Goal: Task Accomplishment & Management: Complete application form

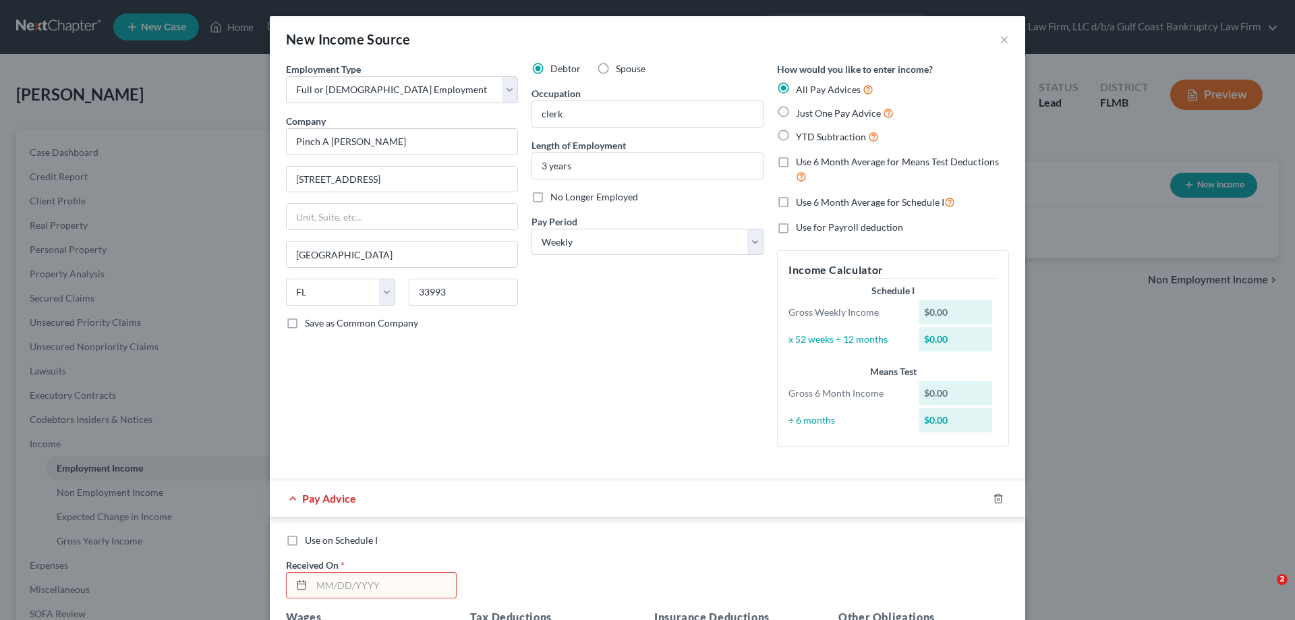
select select "0"
select select "9"
select select "3"
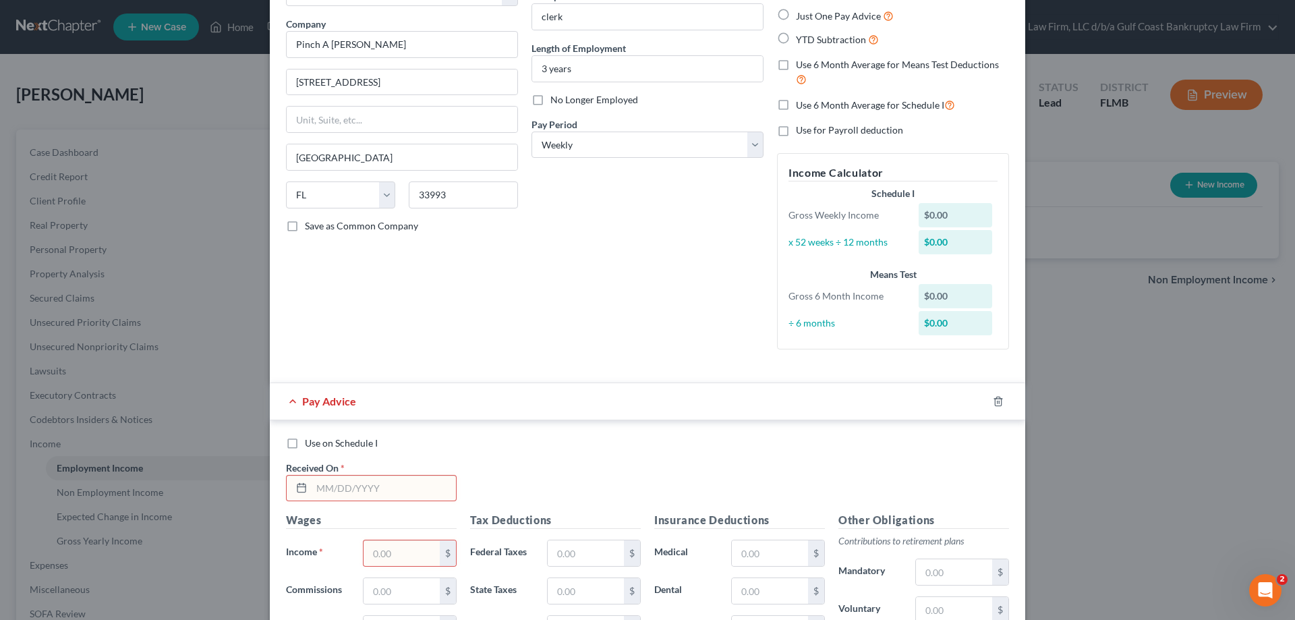
scroll to position [377, 0]
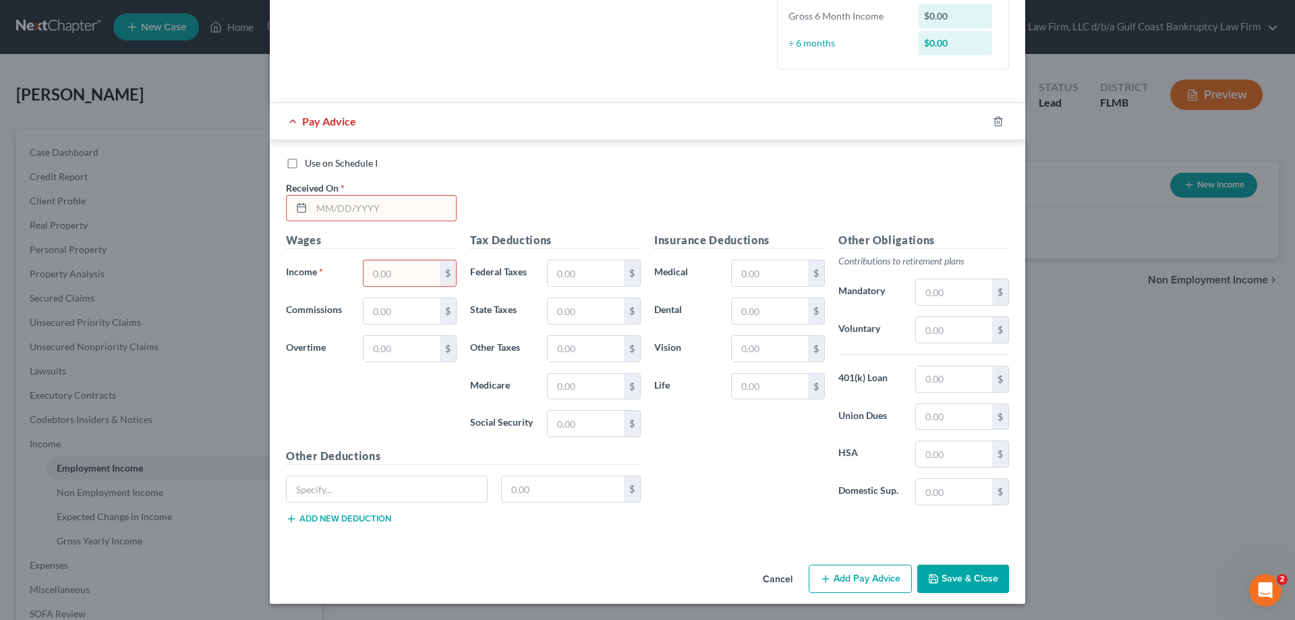
click at [963, 576] on button "Save & Close" at bounding box center [963, 578] width 92 height 28
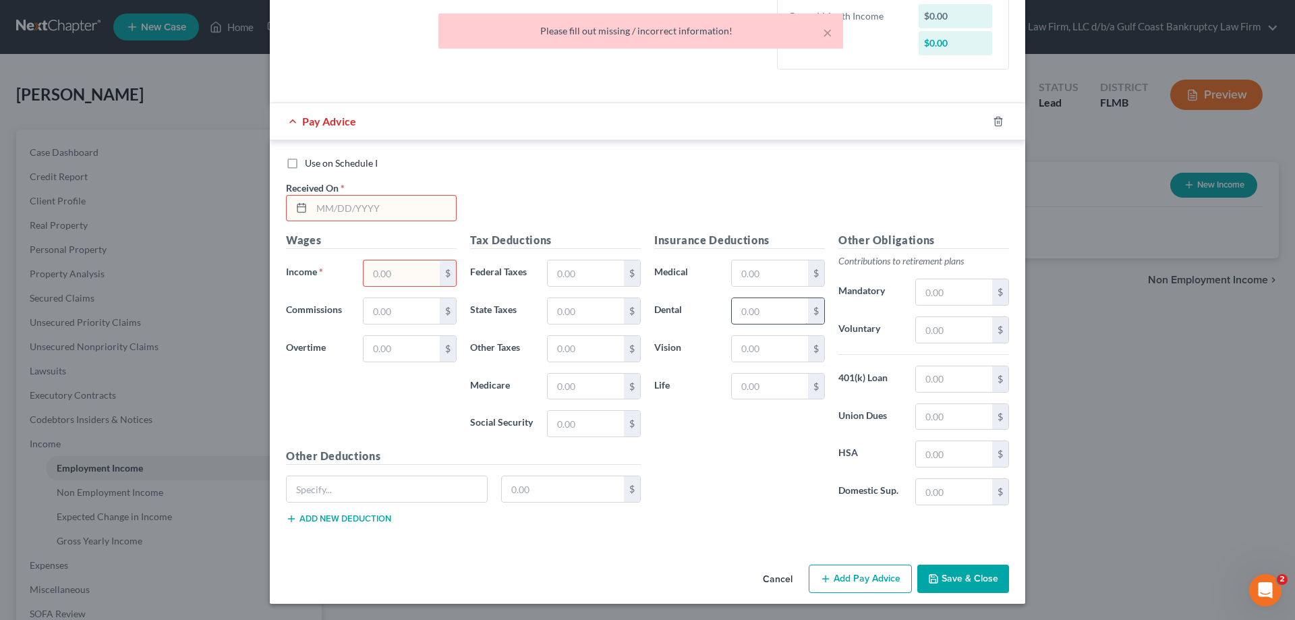
scroll to position [175, 0]
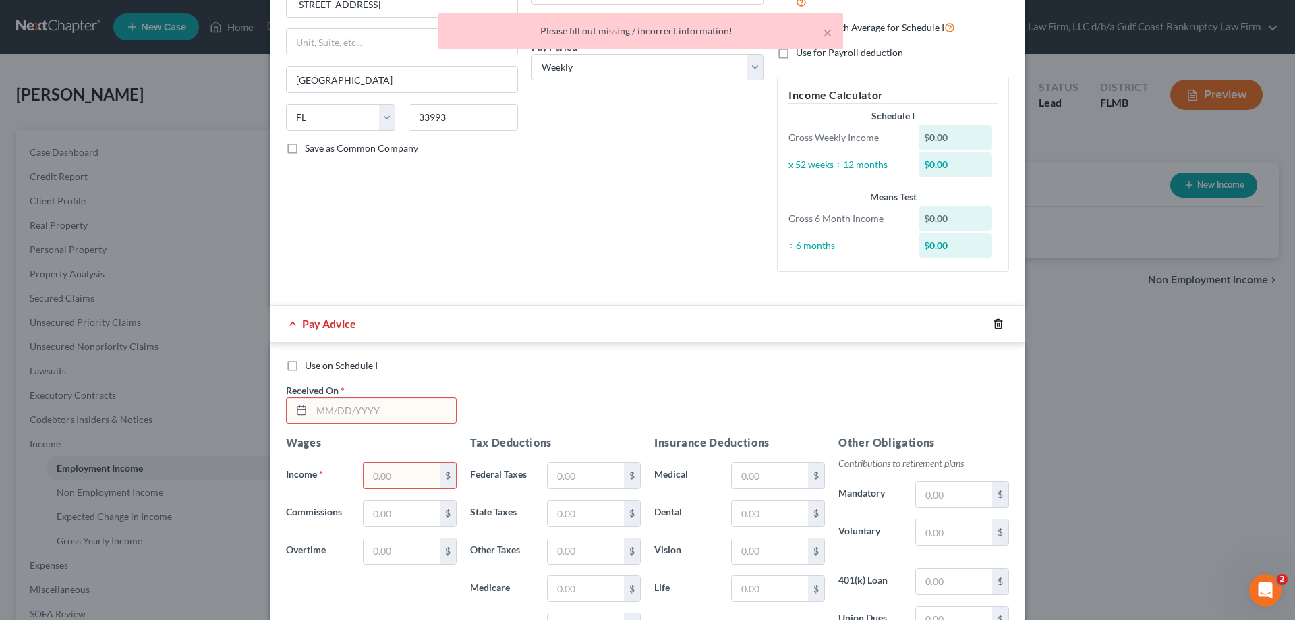
click at [992, 327] on icon "button" at bounding box center [997, 323] width 11 height 11
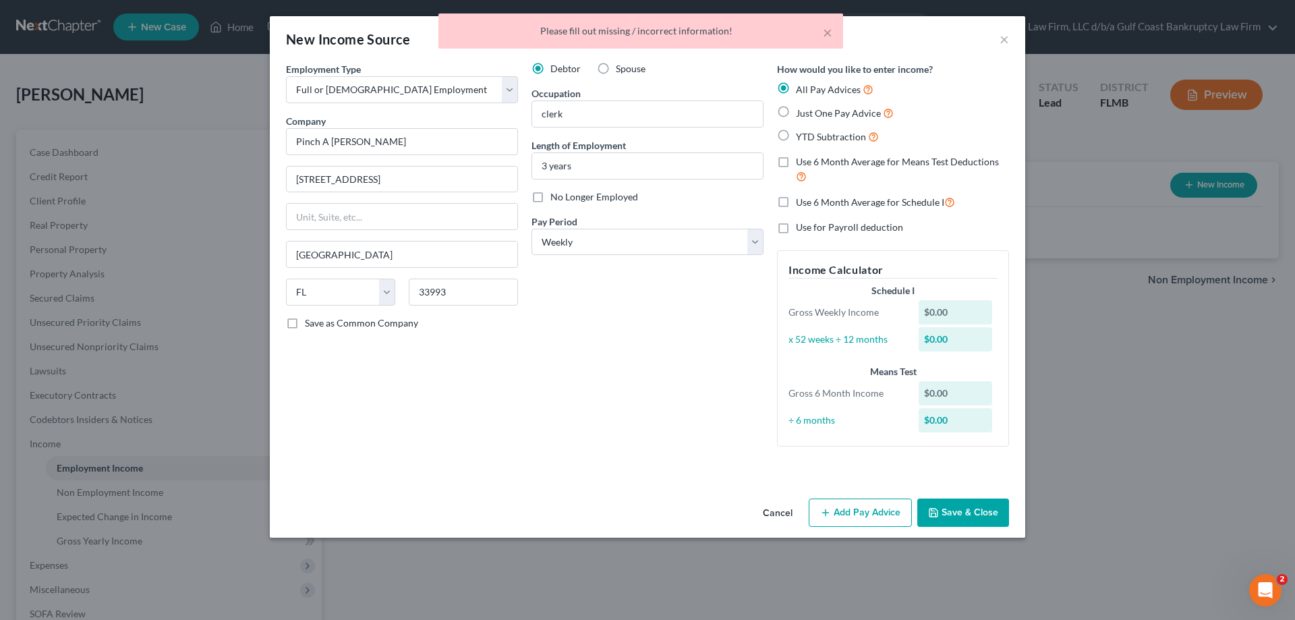
click at [965, 510] on button "Save & Close" at bounding box center [963, 512] width 92 height 28
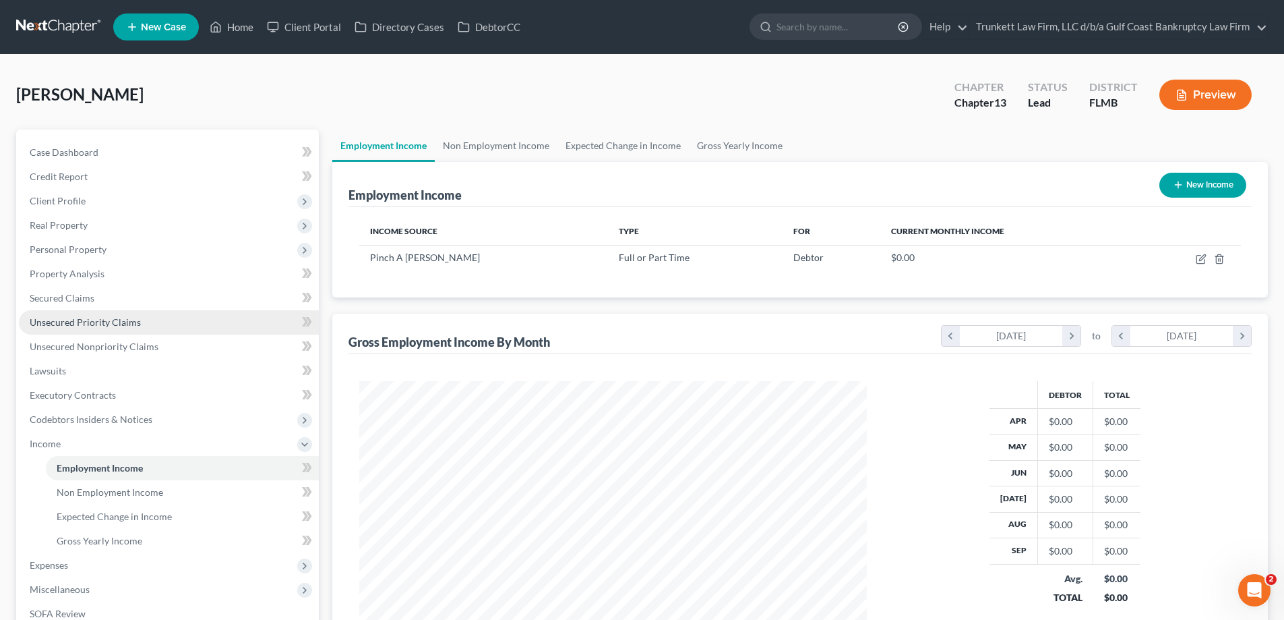
scroll to position [673991, 673712]
click at [234, 28] on link "Home" at bounding box center [231, 27] width 57 height 24
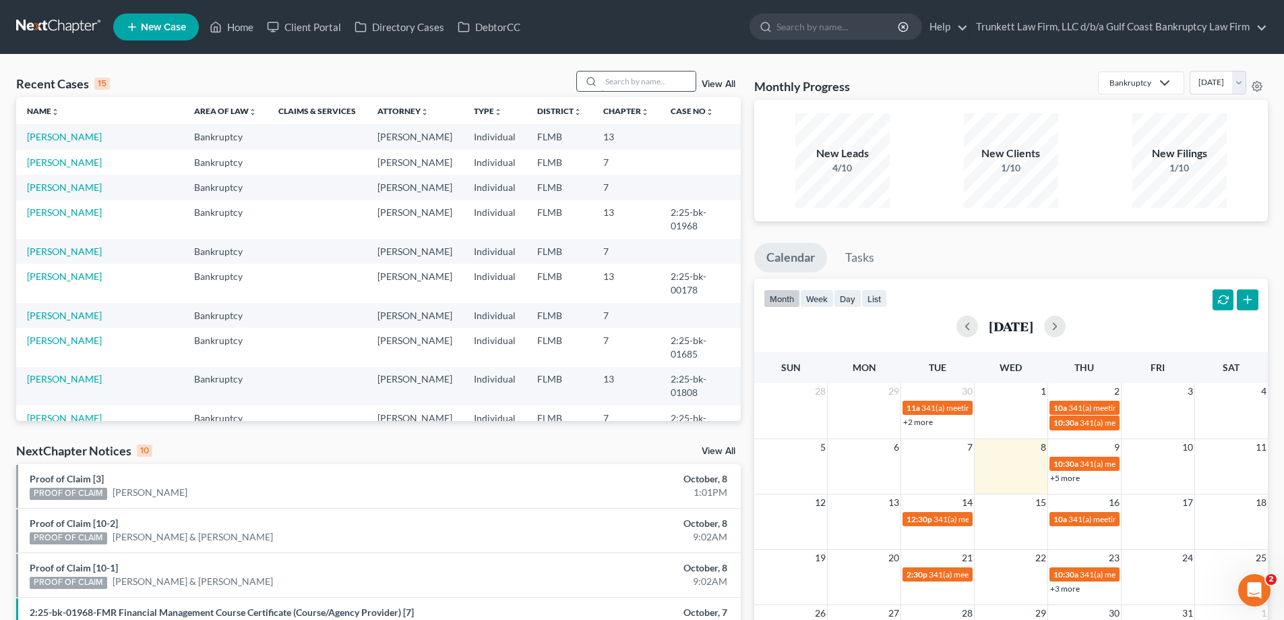
click at [651, 82] on input "search" at bounding box center [648, 81] width 94 height 20
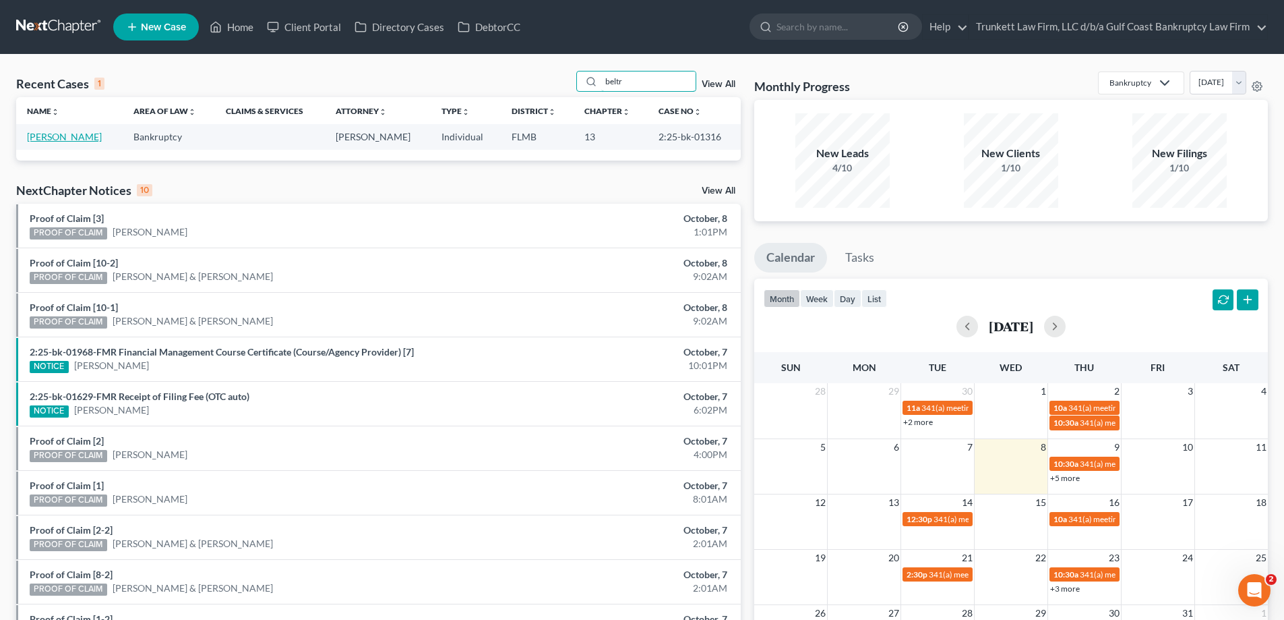
type input "beltr"
click at [62, 138] on link "[PERSON_NAME]" at bounding box center [64, 136] width 75 height 11
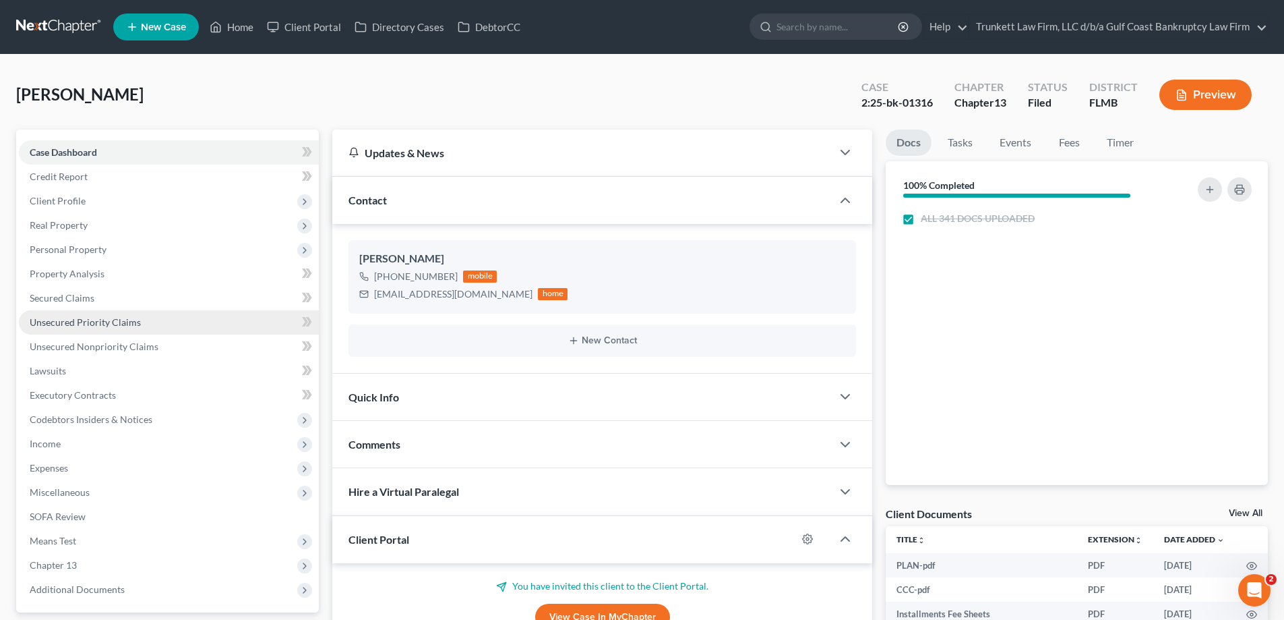
scroll to position [751, 0]
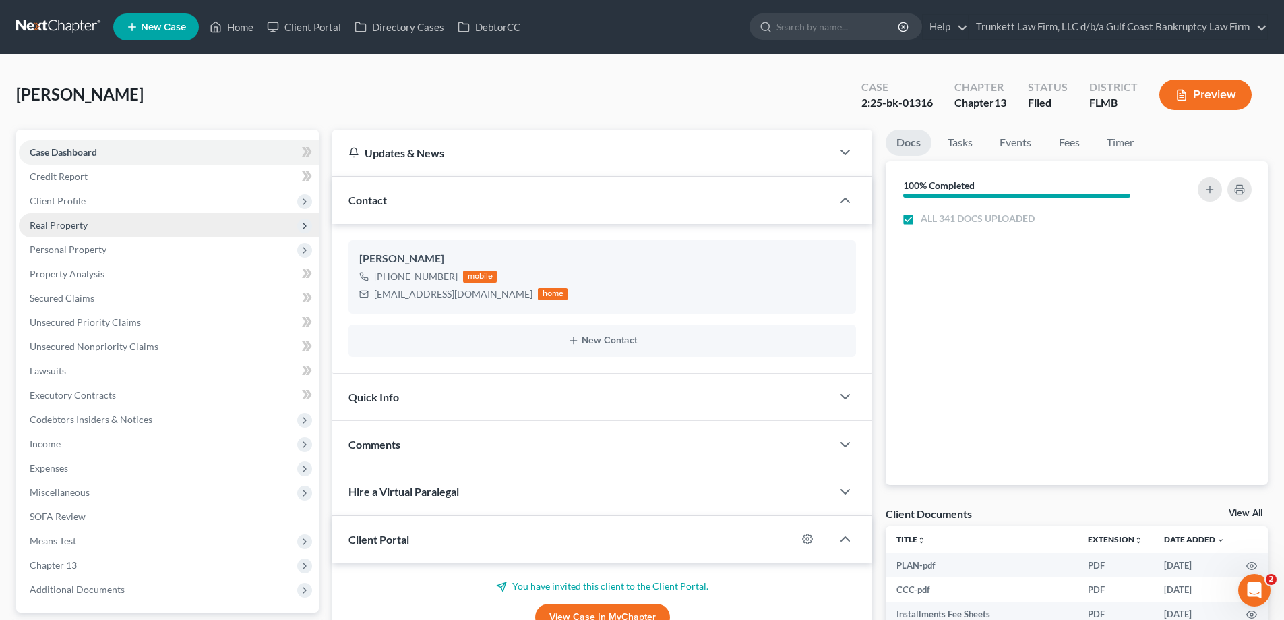
click at [96, 227] on span "Real Property" at bounding box center [169, 225] width 300 height 24
click at [88, 222] on span "Real Property" at bounding box center [169, 225] width 300 height 24
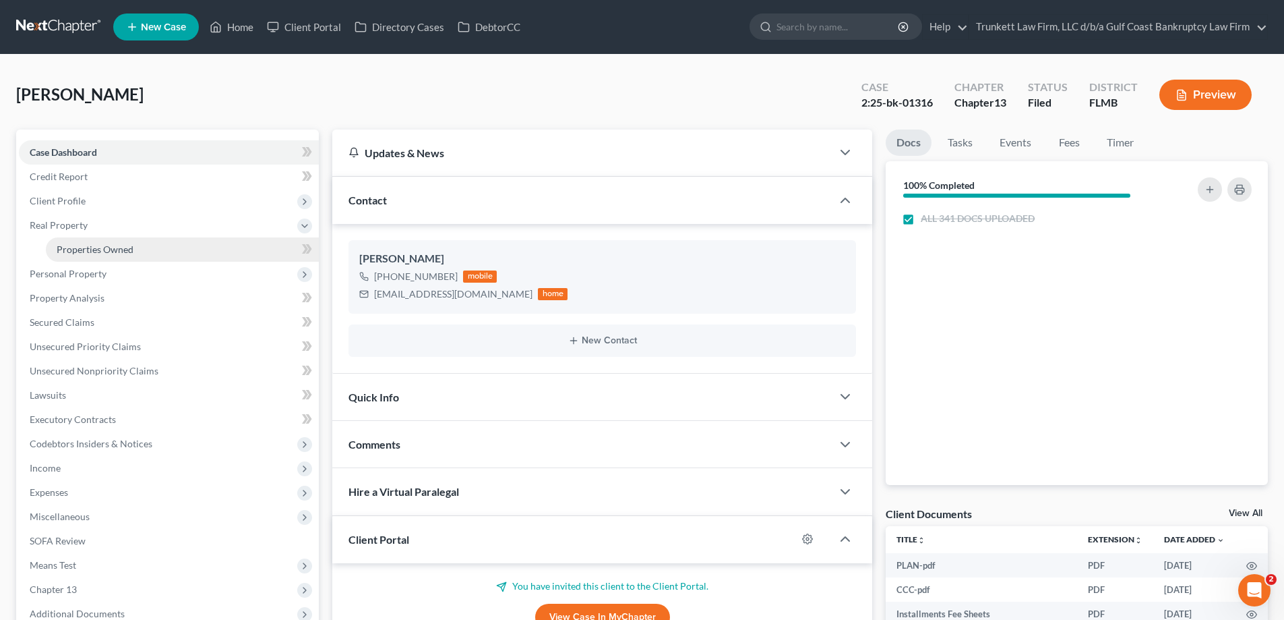
click at [105, 244] on span "Properties Owned" at bounding box center [95, 248] width 77 height 11
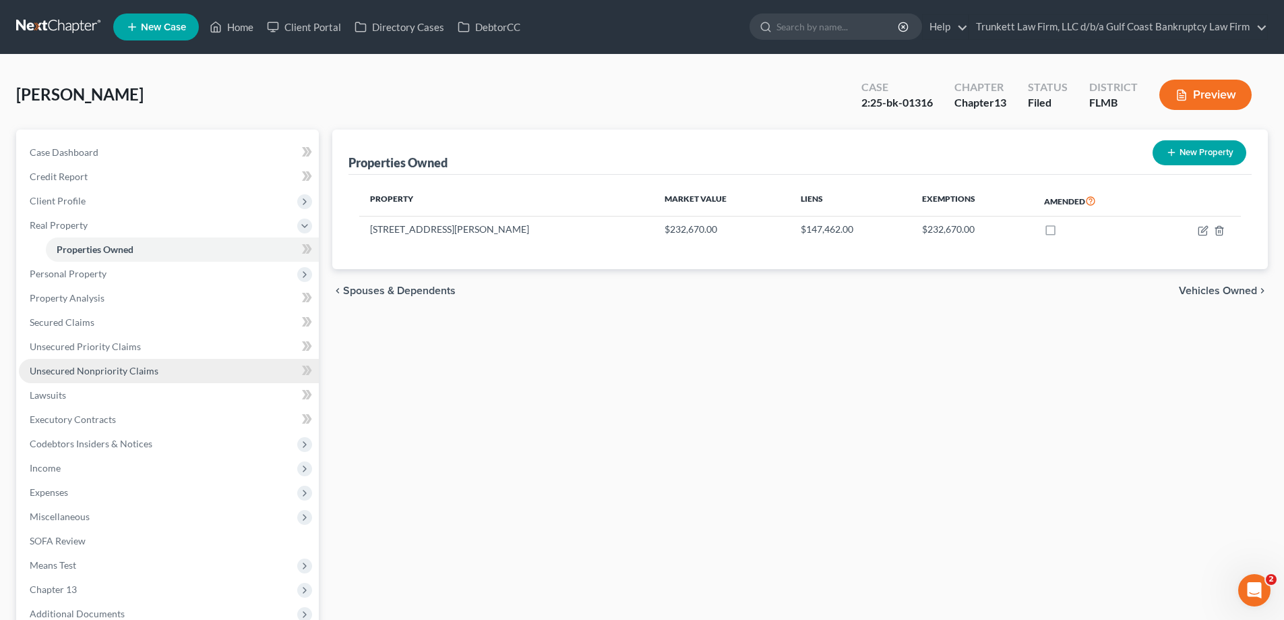
click at [110, 370] on span "Unsecured Nonpriority Claims" at bounding box center [94, 370] width 129 height 11
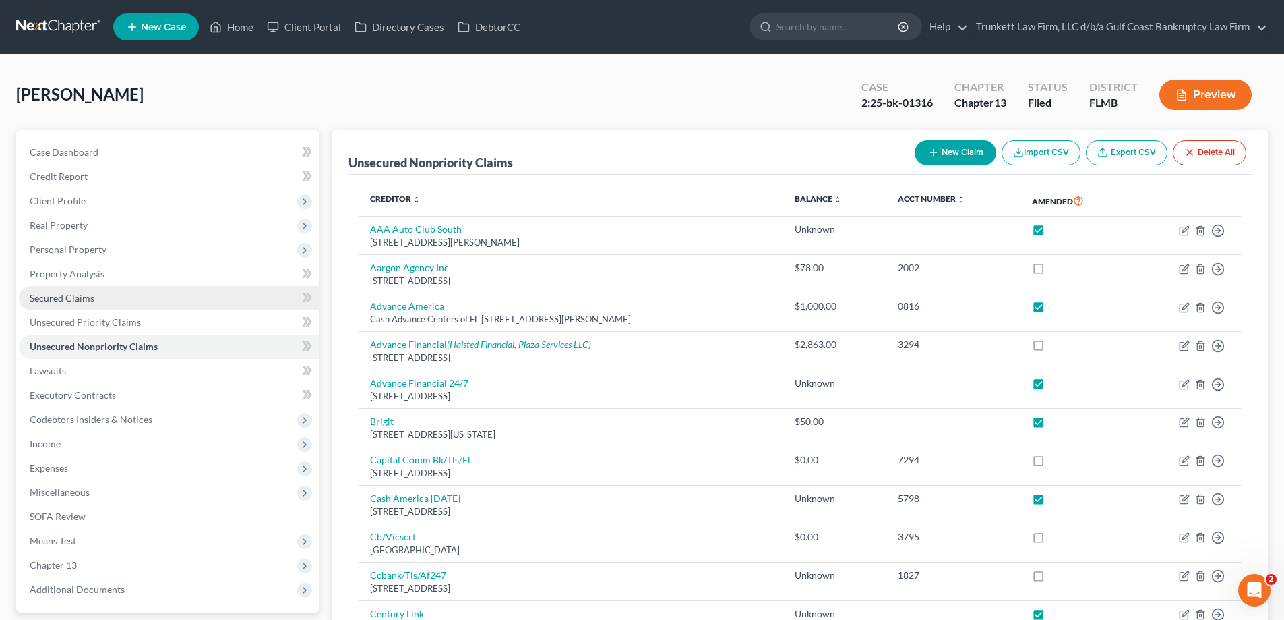
click at [80, 288] on link "Secured Claims" at bounding box center [169, 298] width 300 height 24
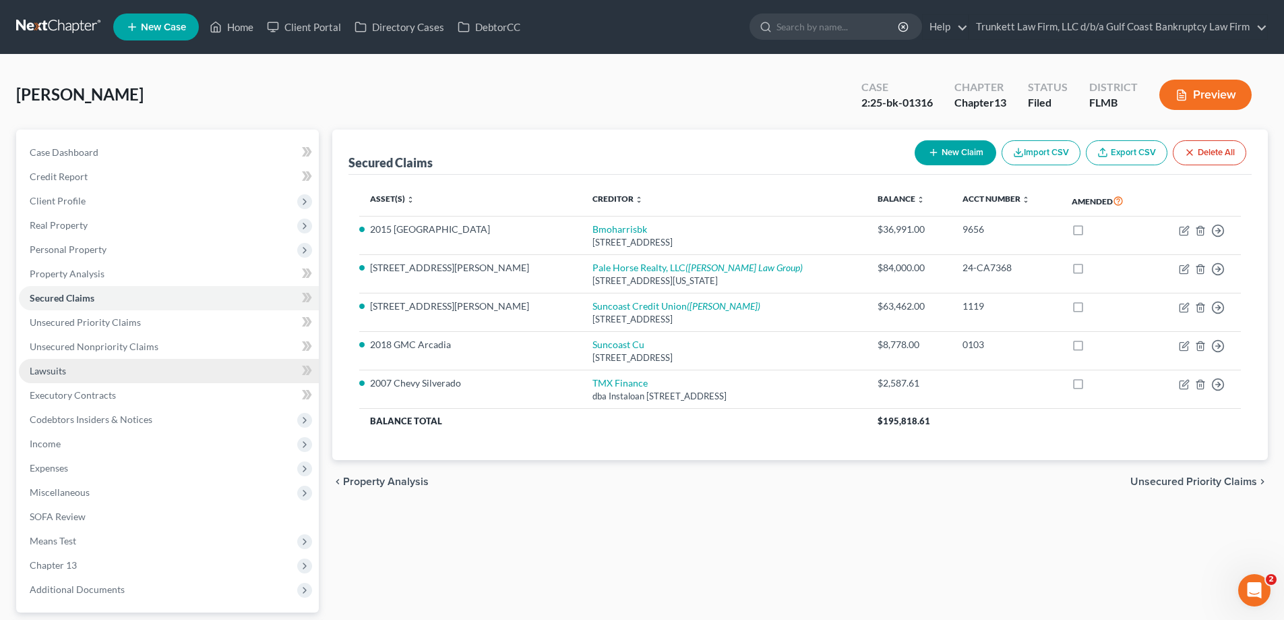
scroll to position [121, 0]
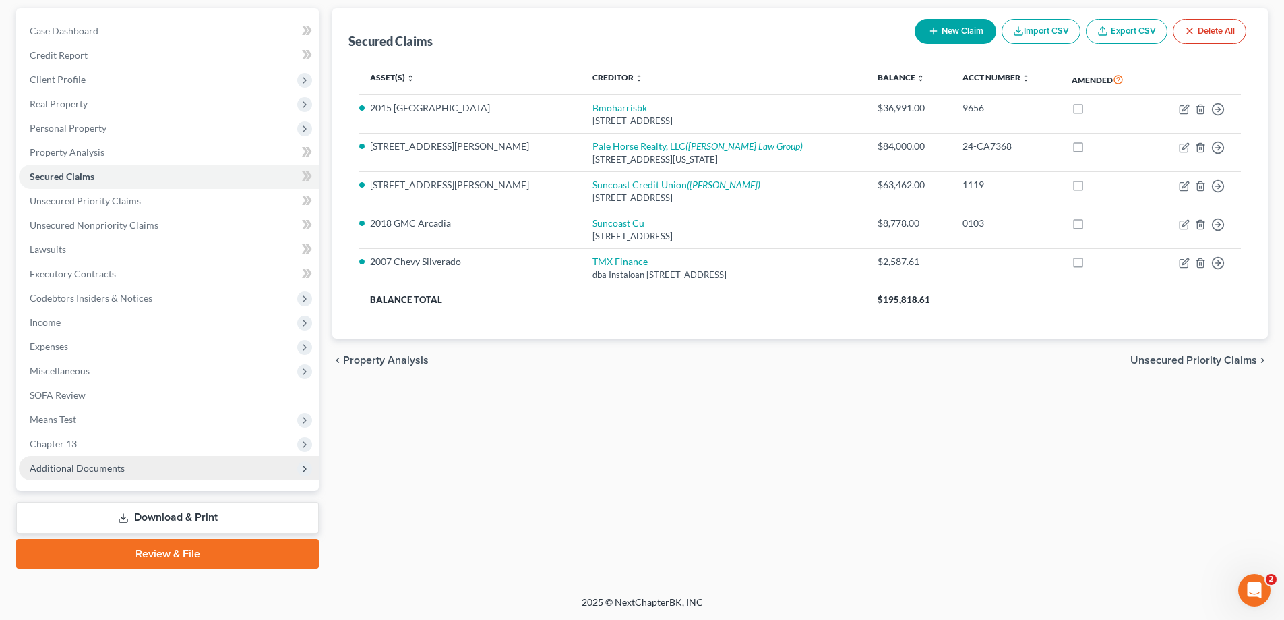
click at [85, 461] on span "Additional Documents" at bounding box center [169, 468] width 300 height 24
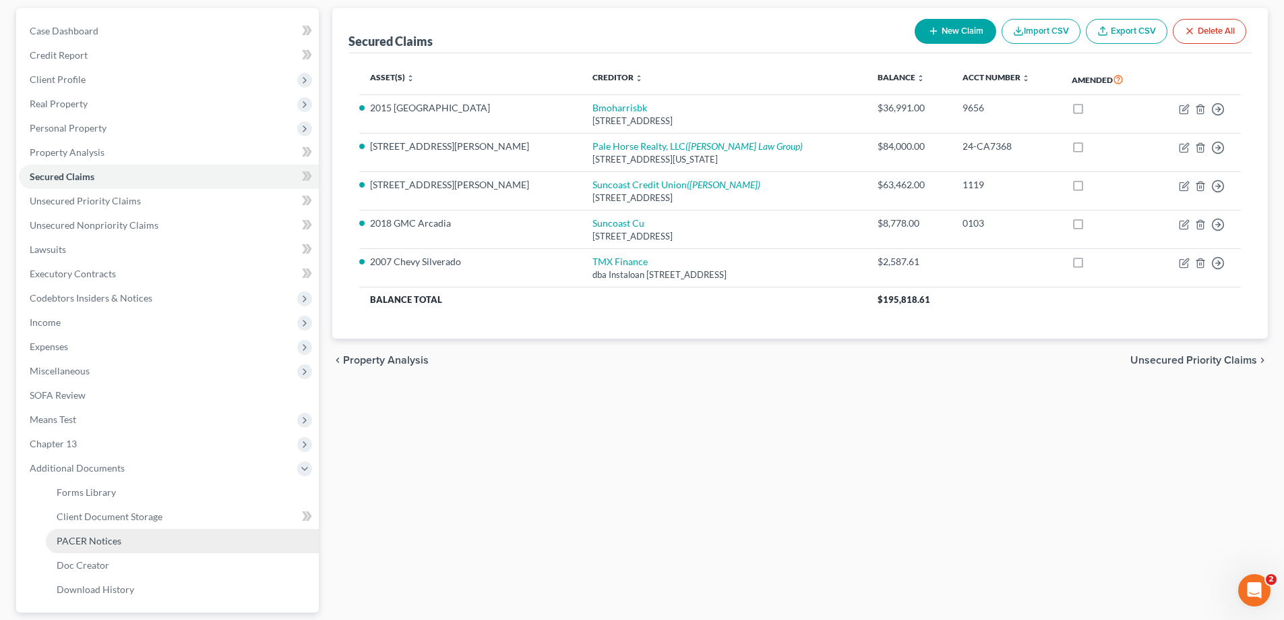
click at [119, 533] on link "PACER Notices" at bounding box center [182, 541] width 273 height 24
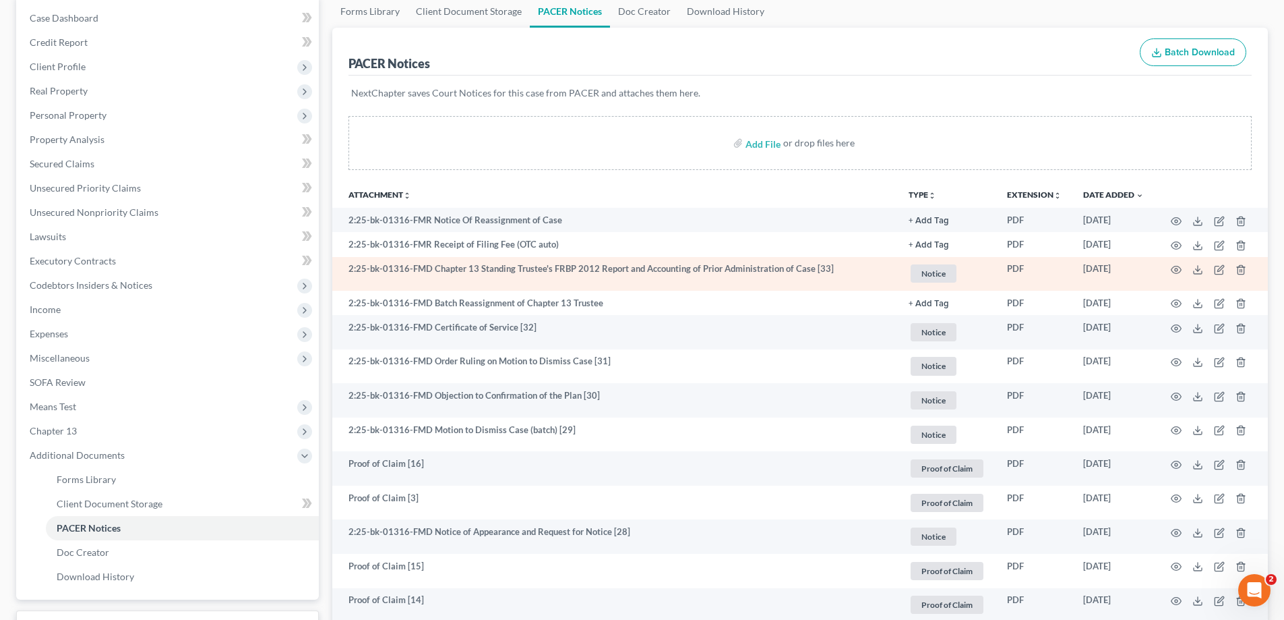
scroll to position [135, 0]
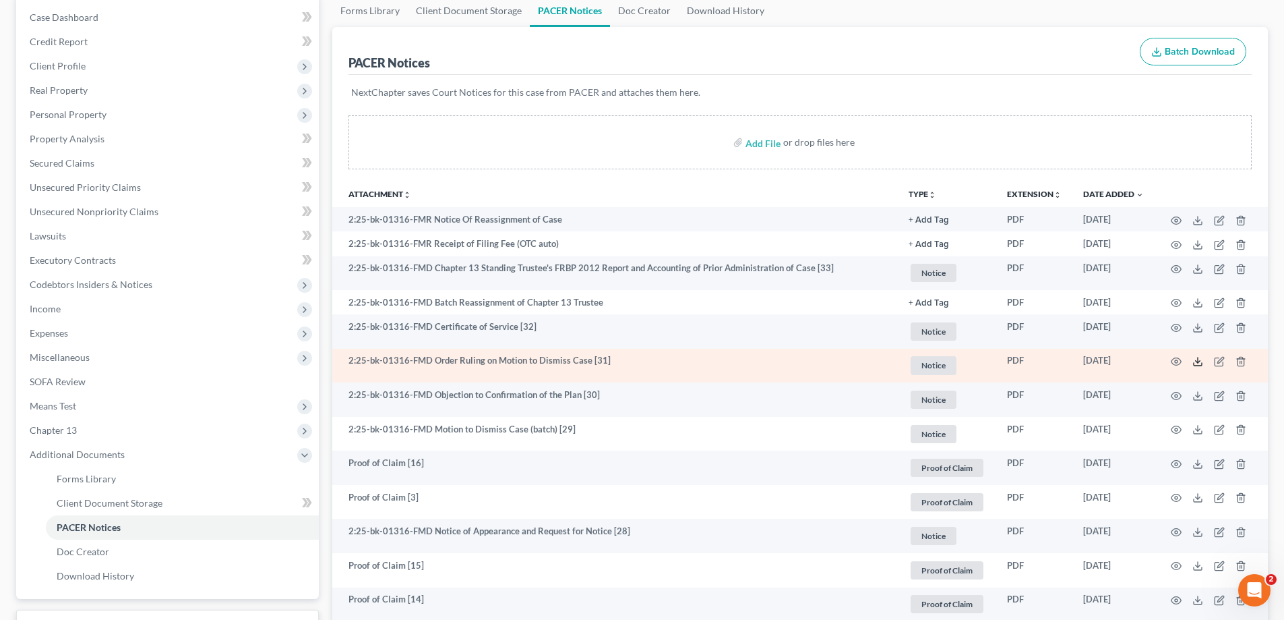
click at [1198, 360] on line at bounding box center [1198, 359] width 0 height 5
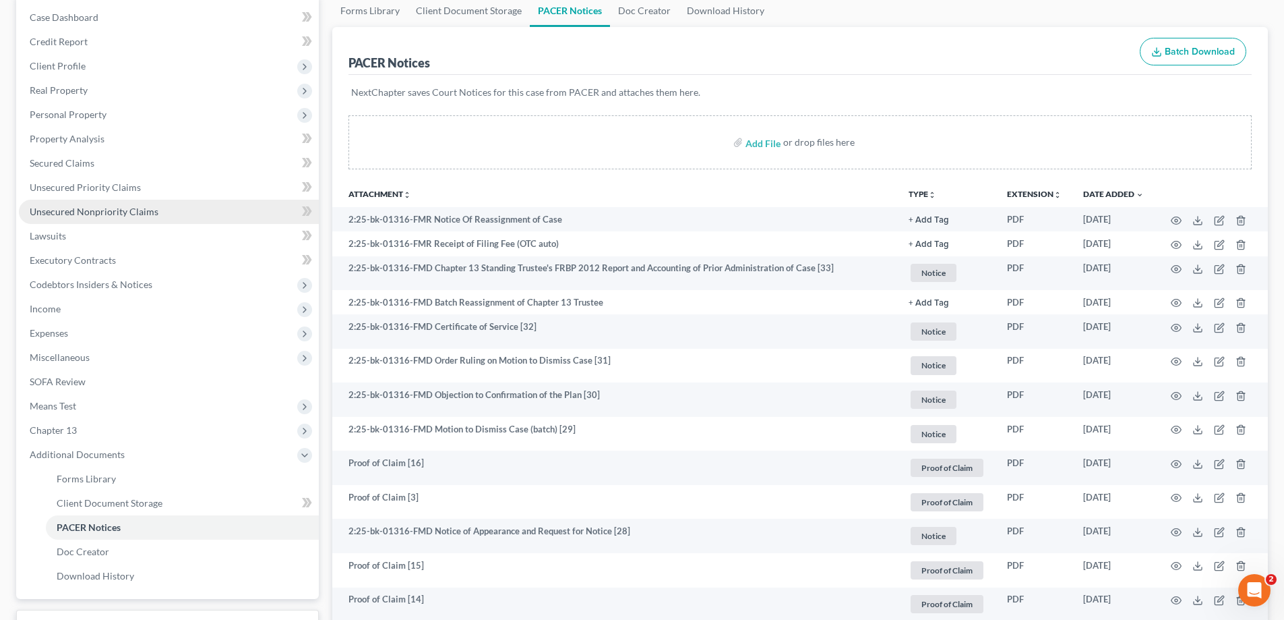
click at [106, 204] on link "Unsecured Nonpriority Claims" at bounding box center [169, 212] width 300 height 24
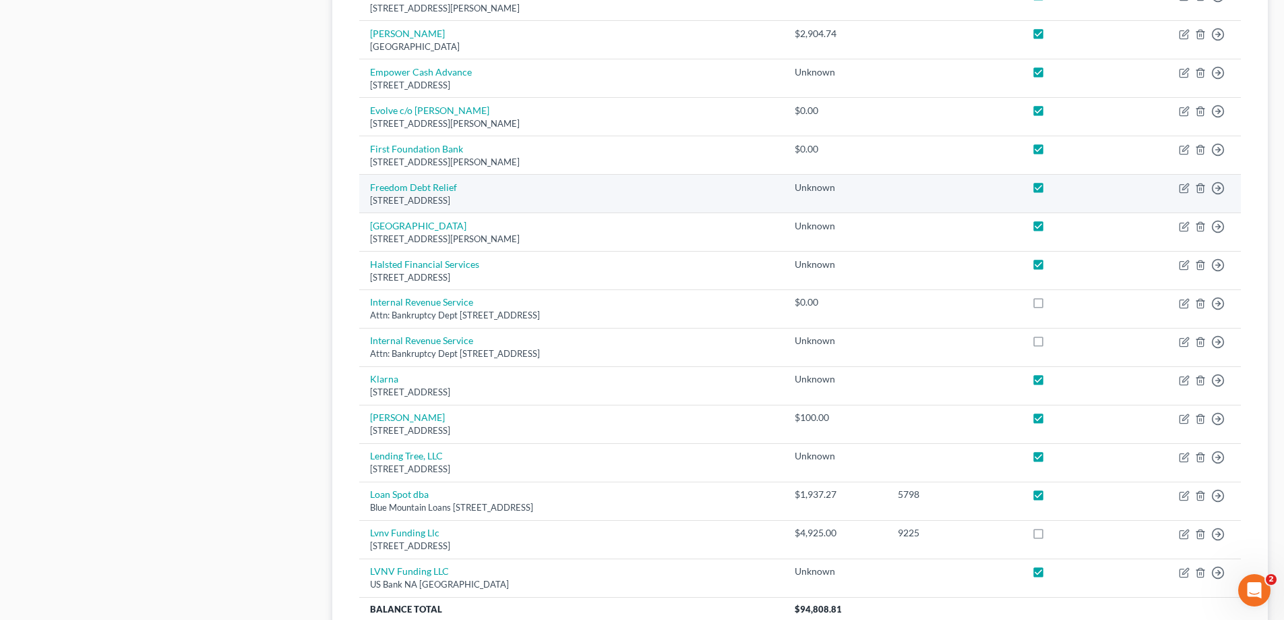
scroll to position [941, 0]
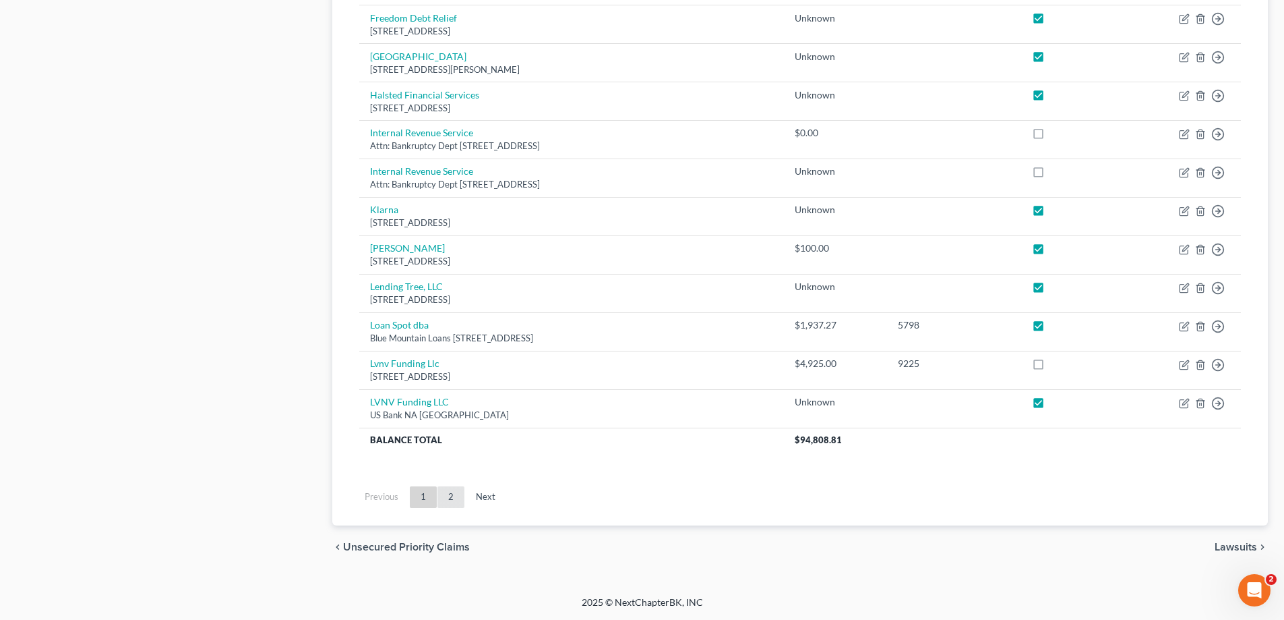
click at [450, 502] on link "2" at bounding box center [451, 497] width 27 height 22
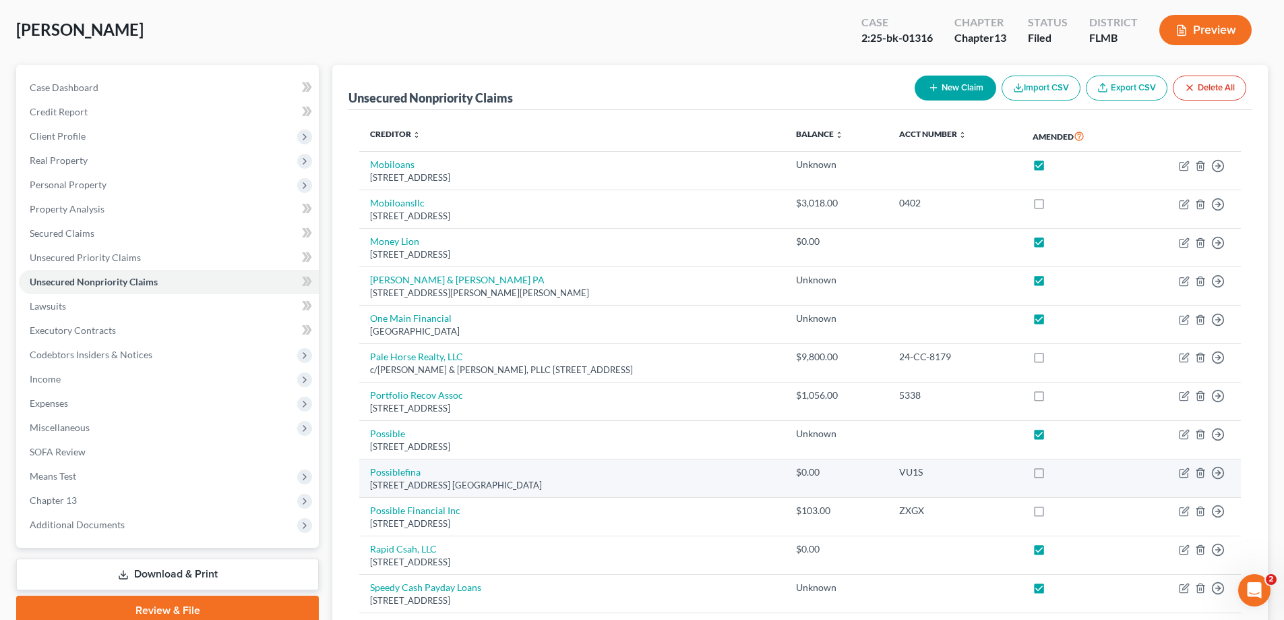
scroll to position [0, 0]
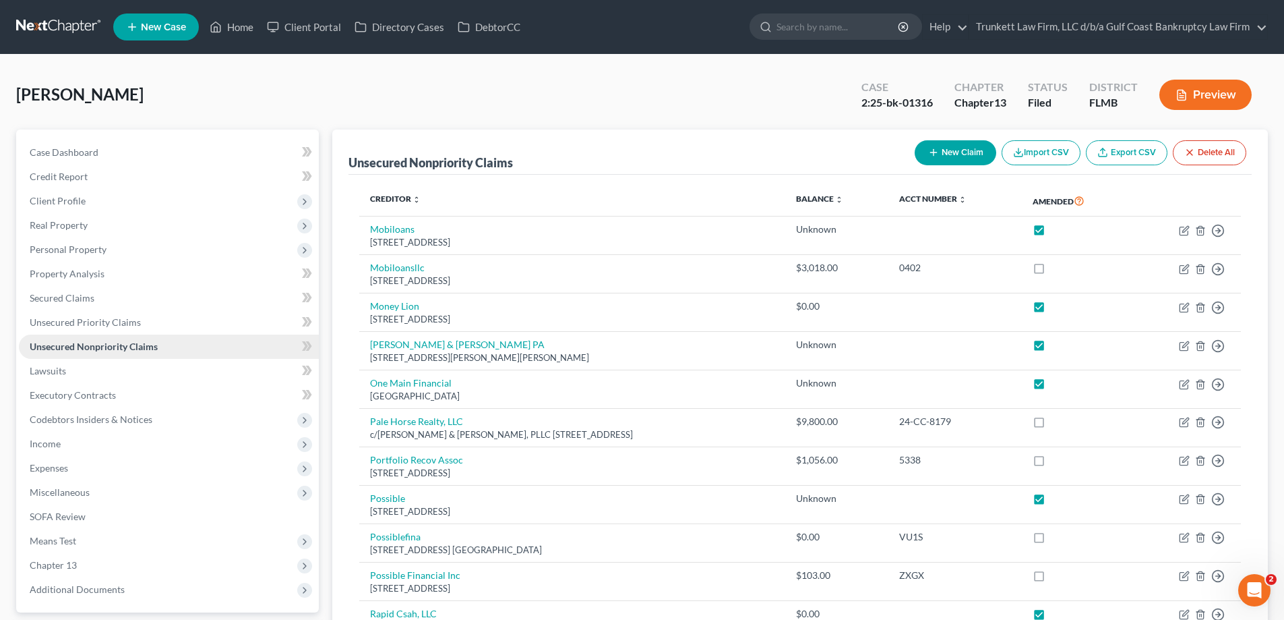
click at [82, 348] on span "Unsecured Nonpriority Claims" at bounding box center [94, 345] width 128 height 11
click at [88, 316] on span "Unsecured Priority Claims" at bounding box center [85, 321] width 111 height 11
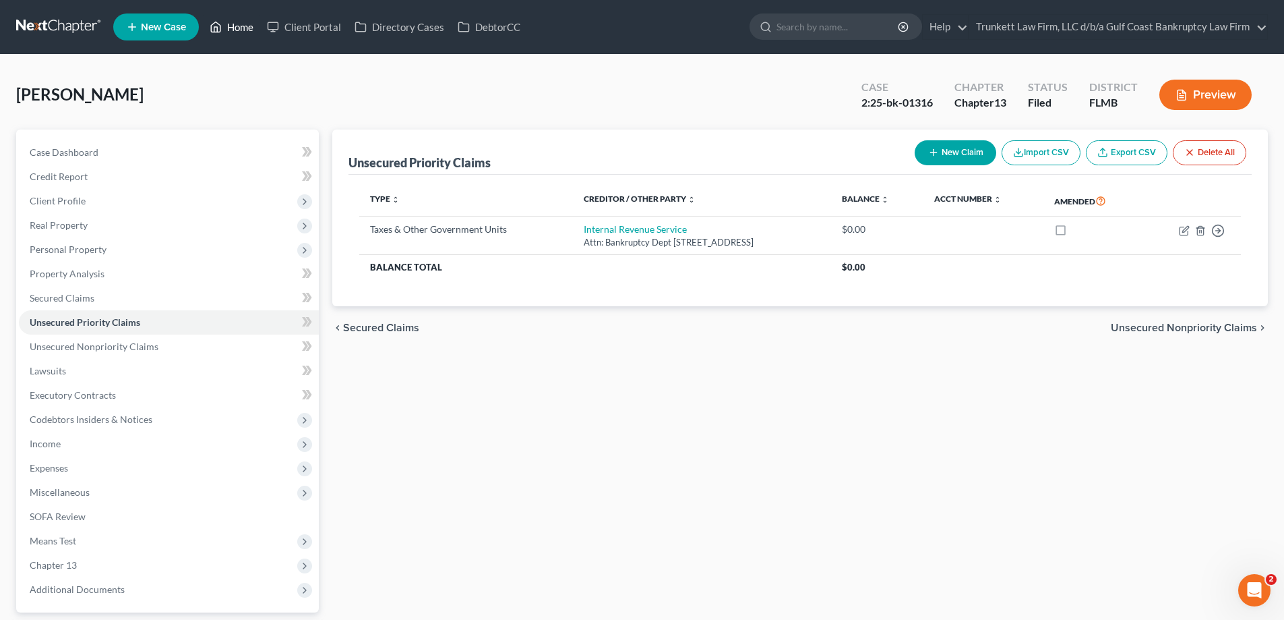
click at [237, 22] on link "Home" at bounding box center [231, 27] width 57 height 24
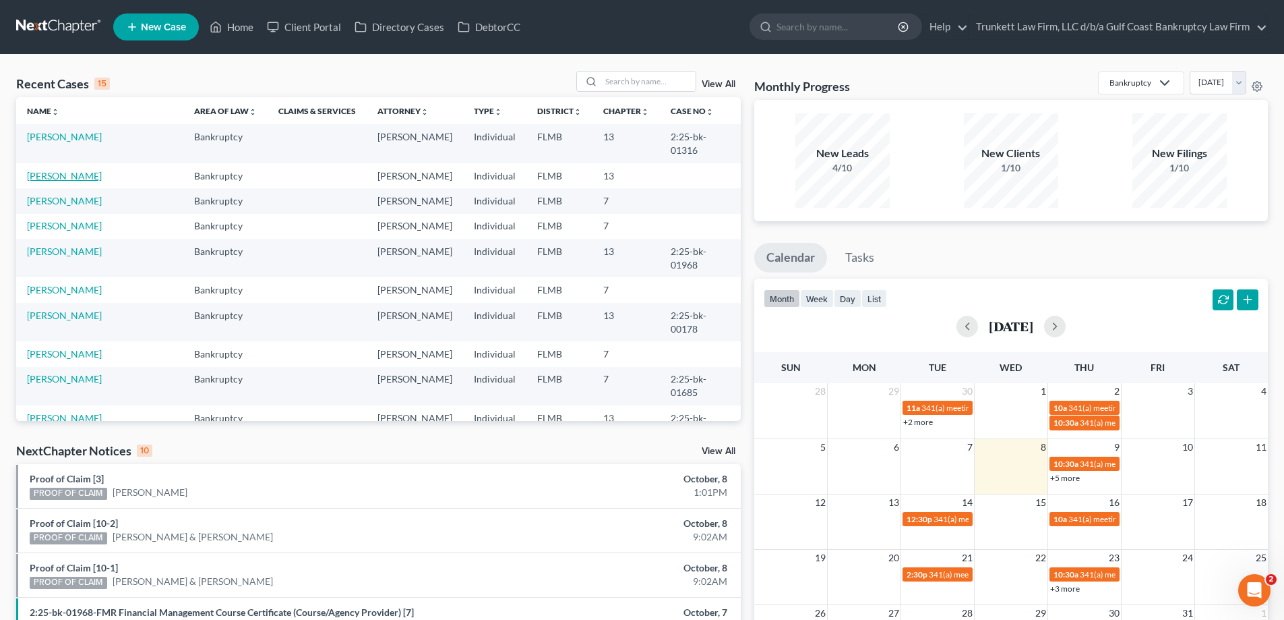
click at [84, 170] on link "[PERSON_NAME]" at bounding box center [64, 175] width 75 height 11
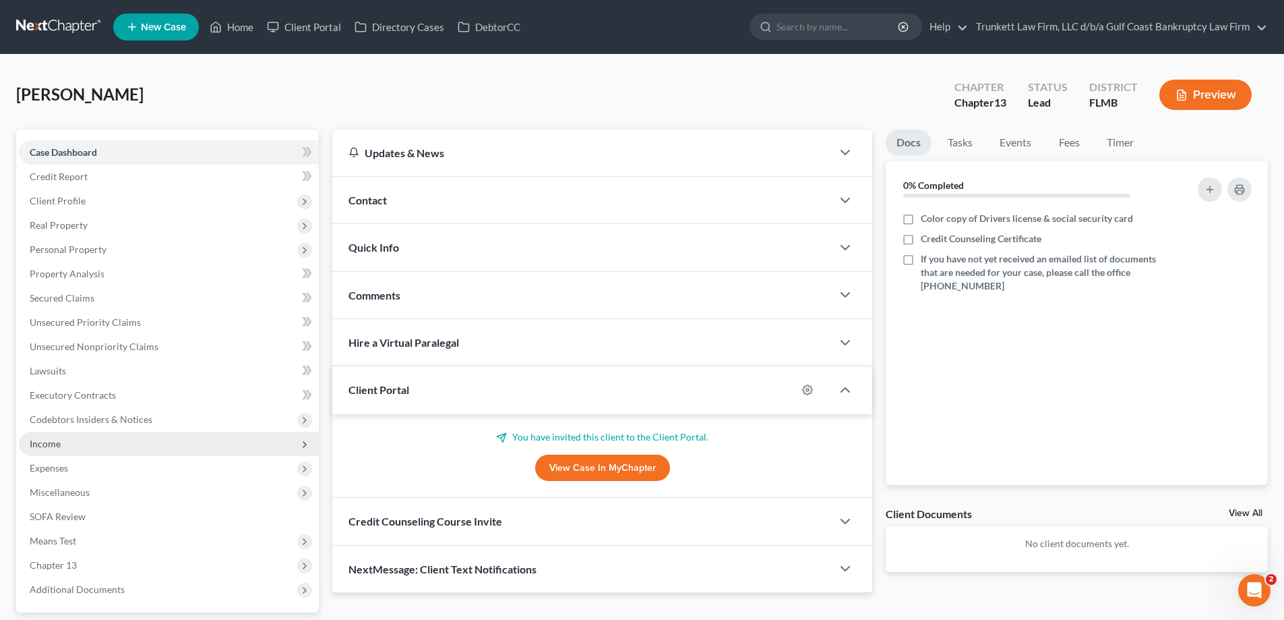
click at [92, 440] on span "Income" at bounding box center [169, 444] width 300 height 24
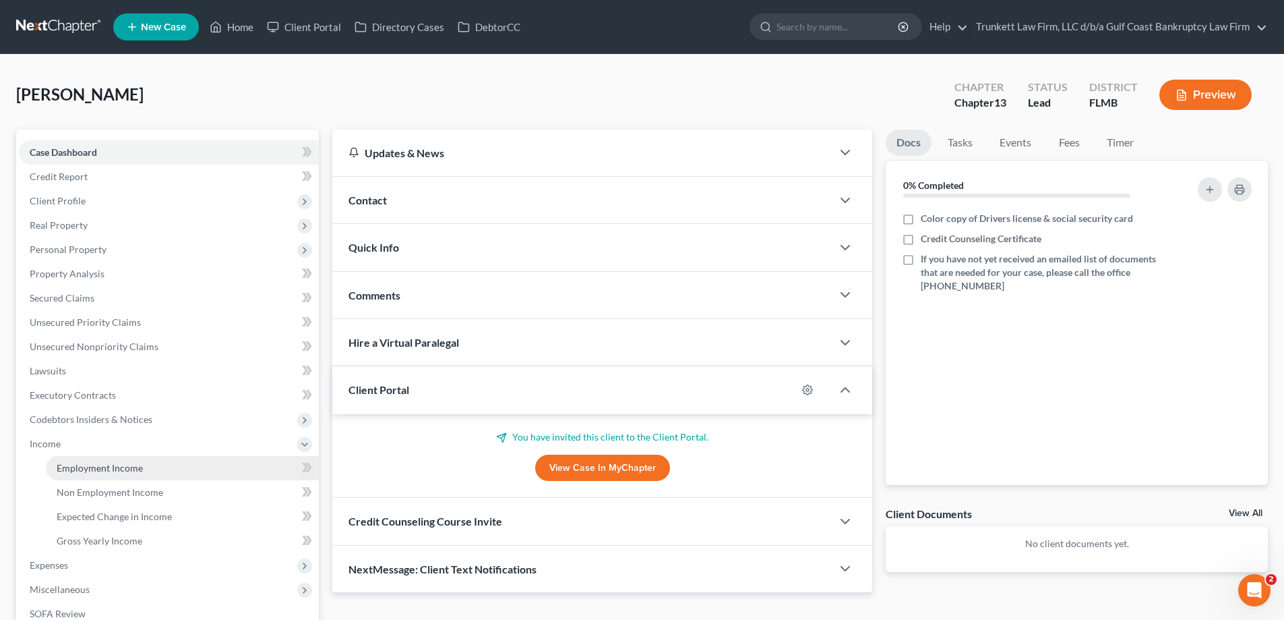
click at [119, 467] on span "Employment Income" at bounding box center [100, 467] width 86 height 11
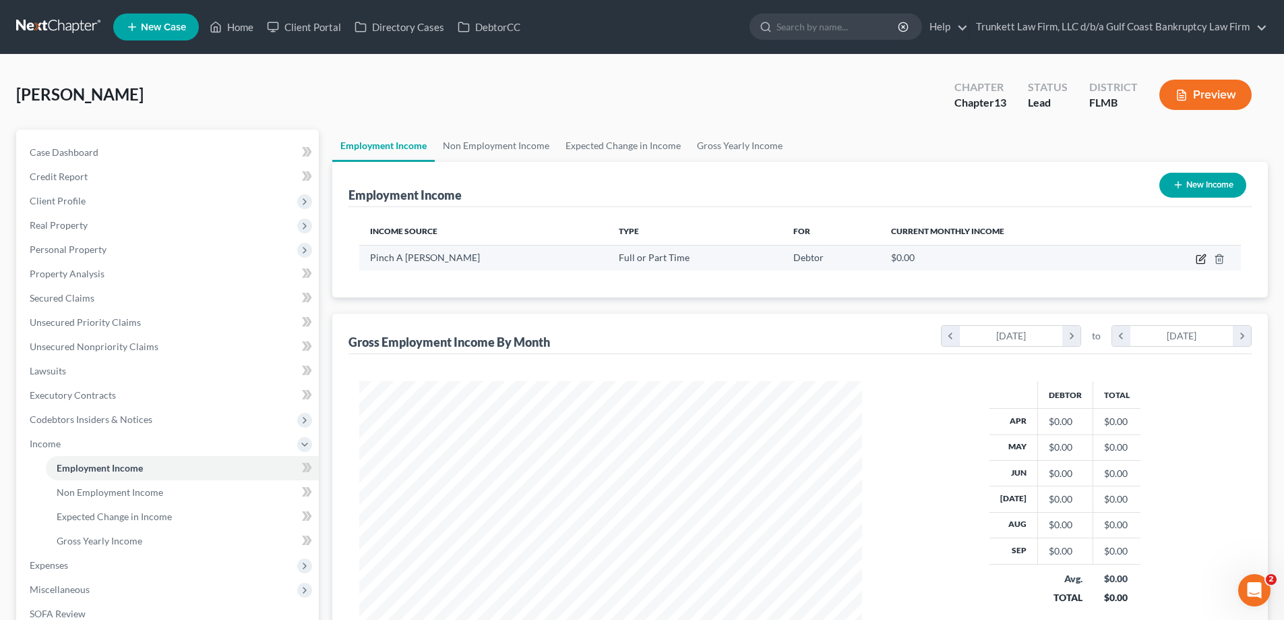
click at [1202, 263] on icon "button" at bounding box center [1201, 260] width 8 height 8
select select "0"
select select "9"
select select "3"
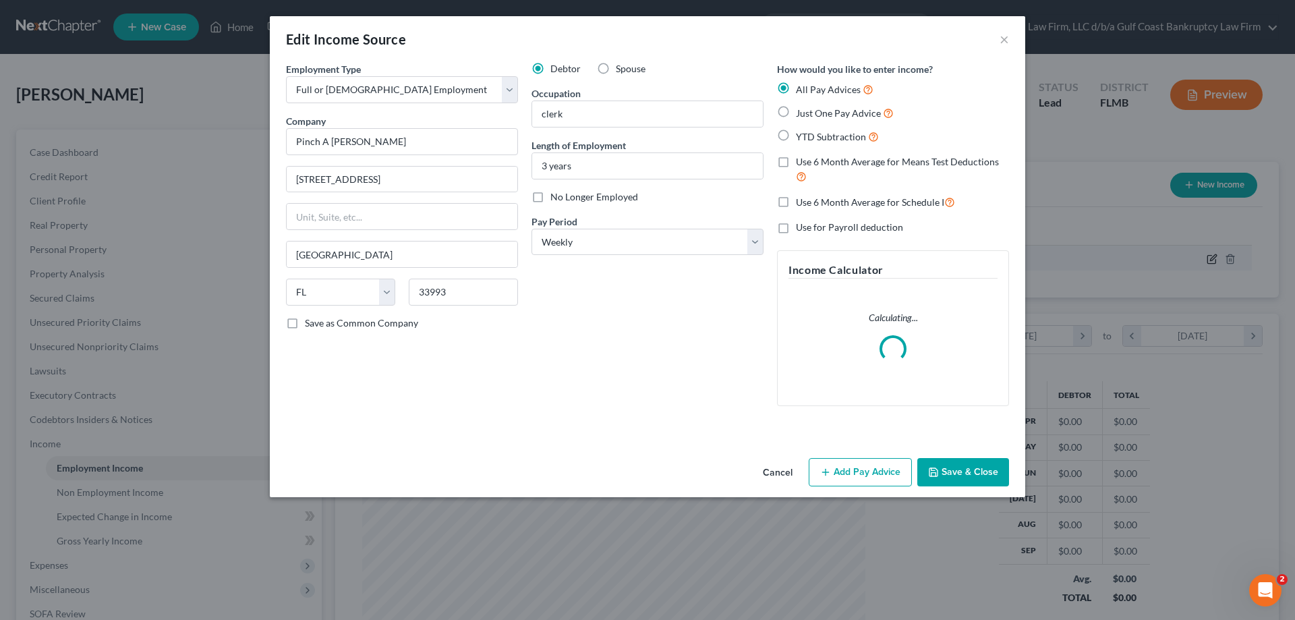
scroll to position [254, 535]
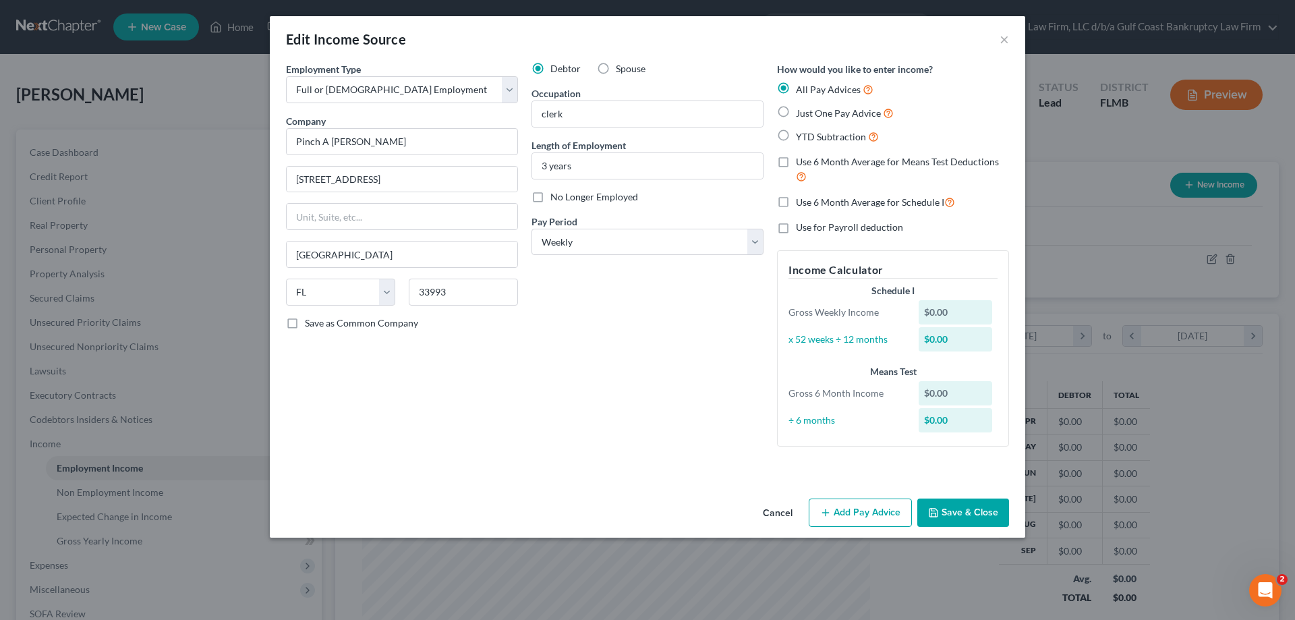
click at [868, 505] on button "Add Pay Advice" at bounding box center [859, 512] width 103 height 28
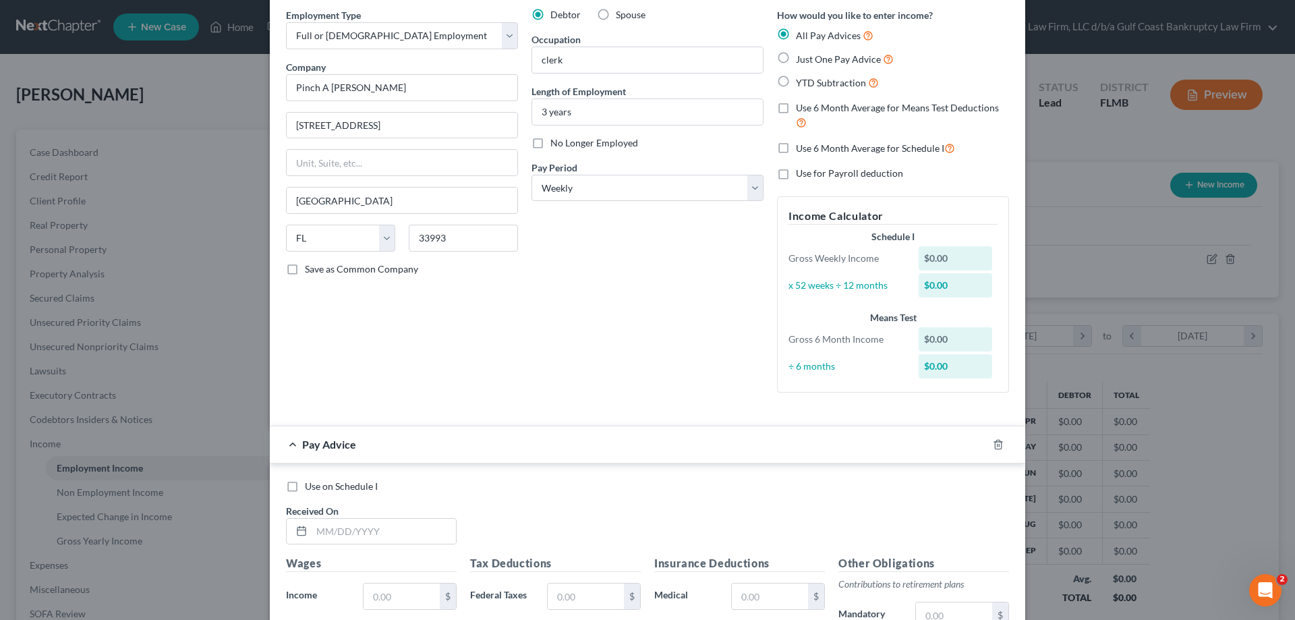
scroll to position [135, 0]
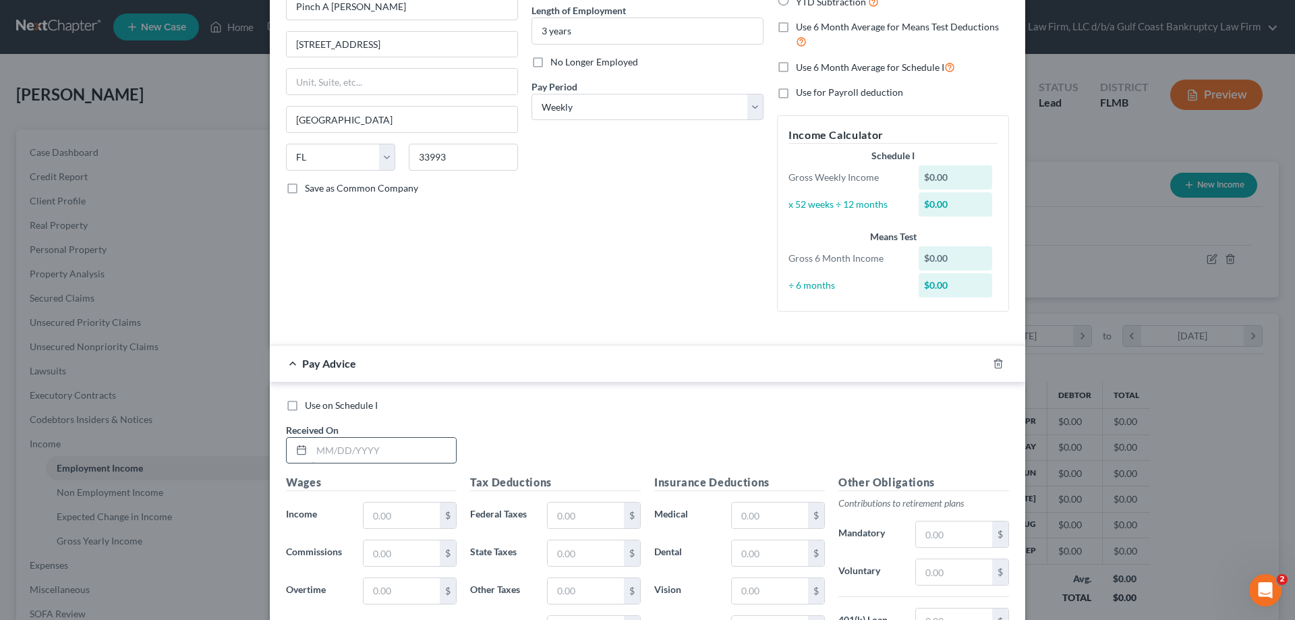
click at [410, 454] on input "text" at bounding box center [383, 451] width 144 height 26
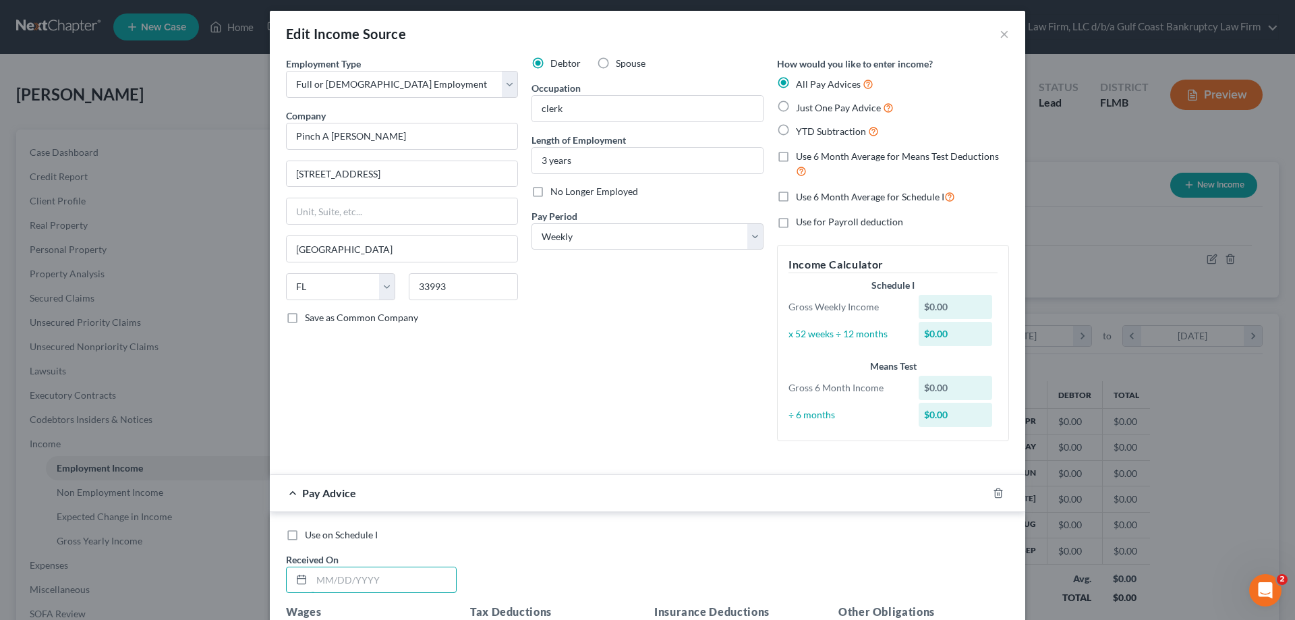
scroll to position [0, 0]
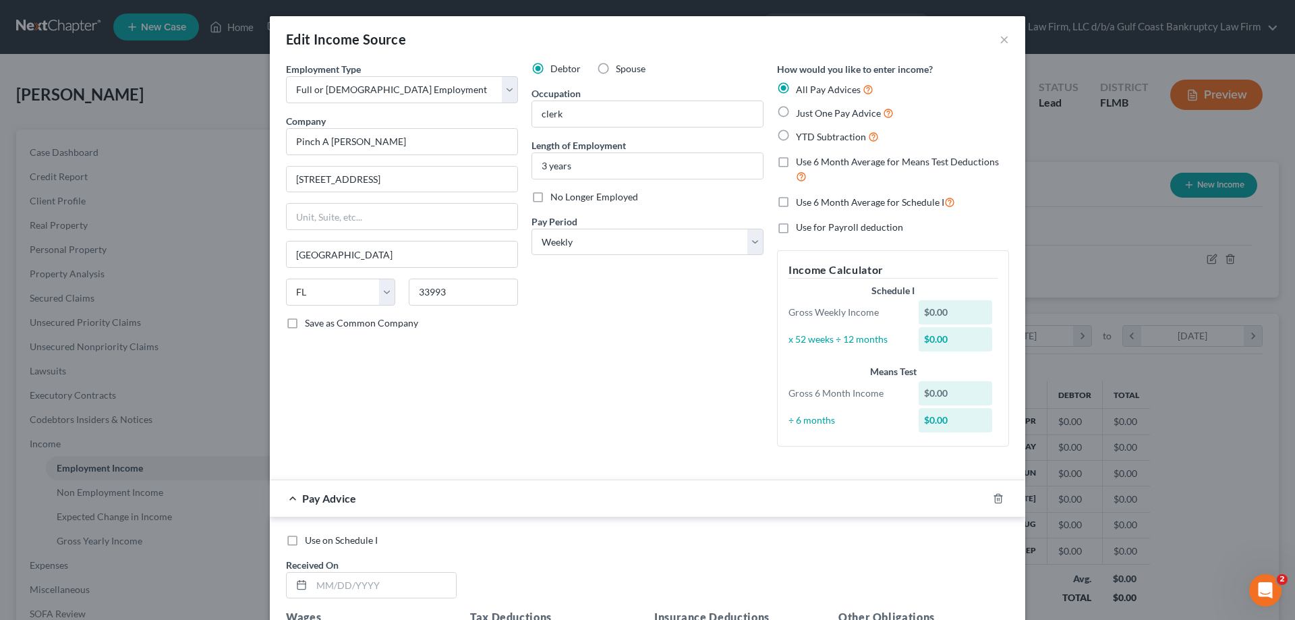
click at [796, 111] on label "Just One Pay Advice" at bounding box center [845, 113] width 98 height 16
click at [801, 111] on input "Just One Pay Advice" at bounding box center [805, 109] width 9 height 9
radio input "true"
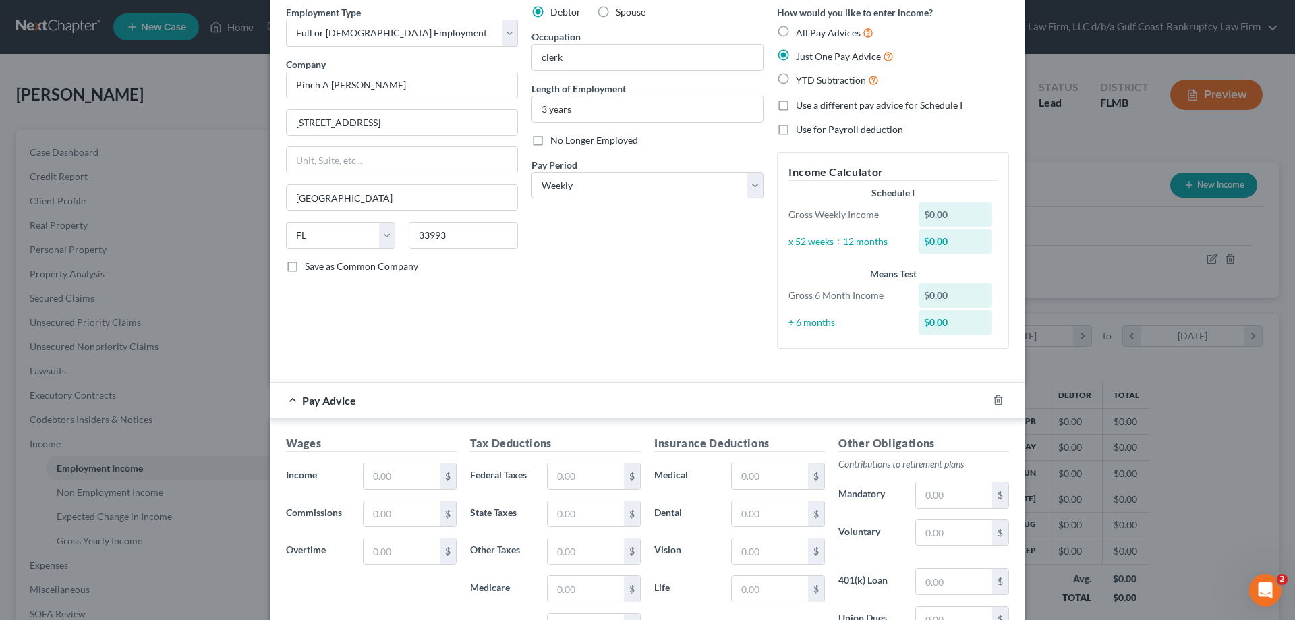
scroll to position [135, 0]
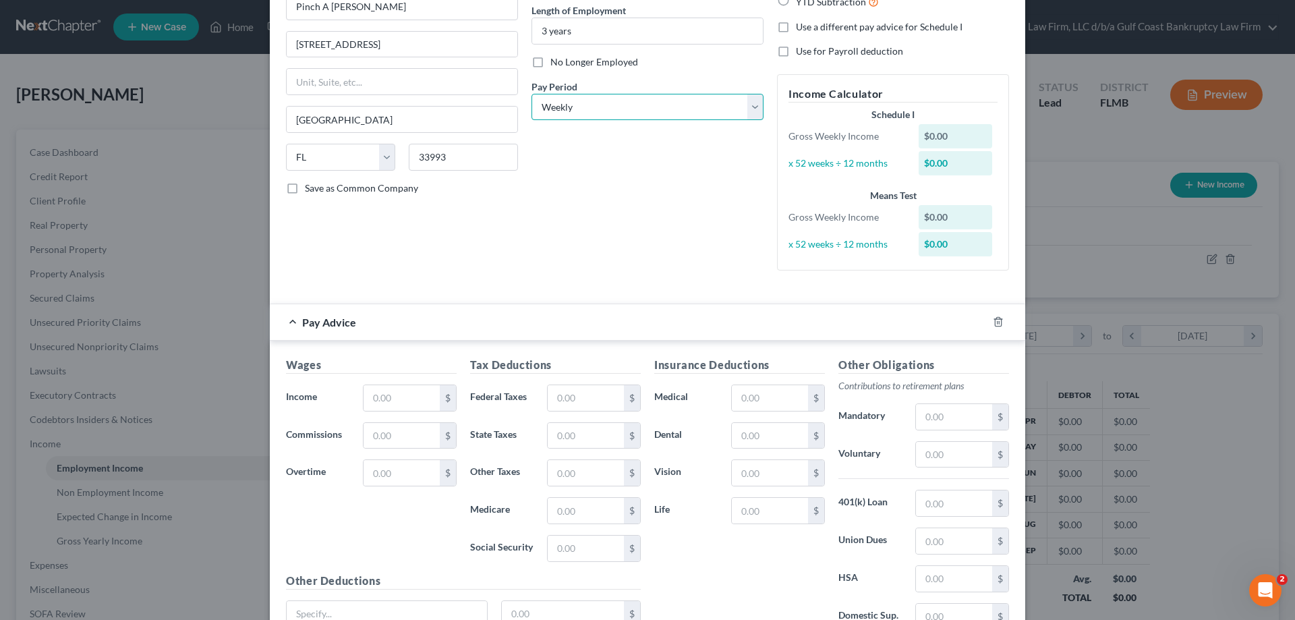
click at [745, 107] on select "Select Monthly Twice Monthly Every Other Week Weekly" at bounding box center [647, 107] width 232 height 27
select select "0"
click at [531, 94] on select "Select Monthly Twice Monthly Every Other Week Weekly" at bounding box center [647, 107] width 232 height 27
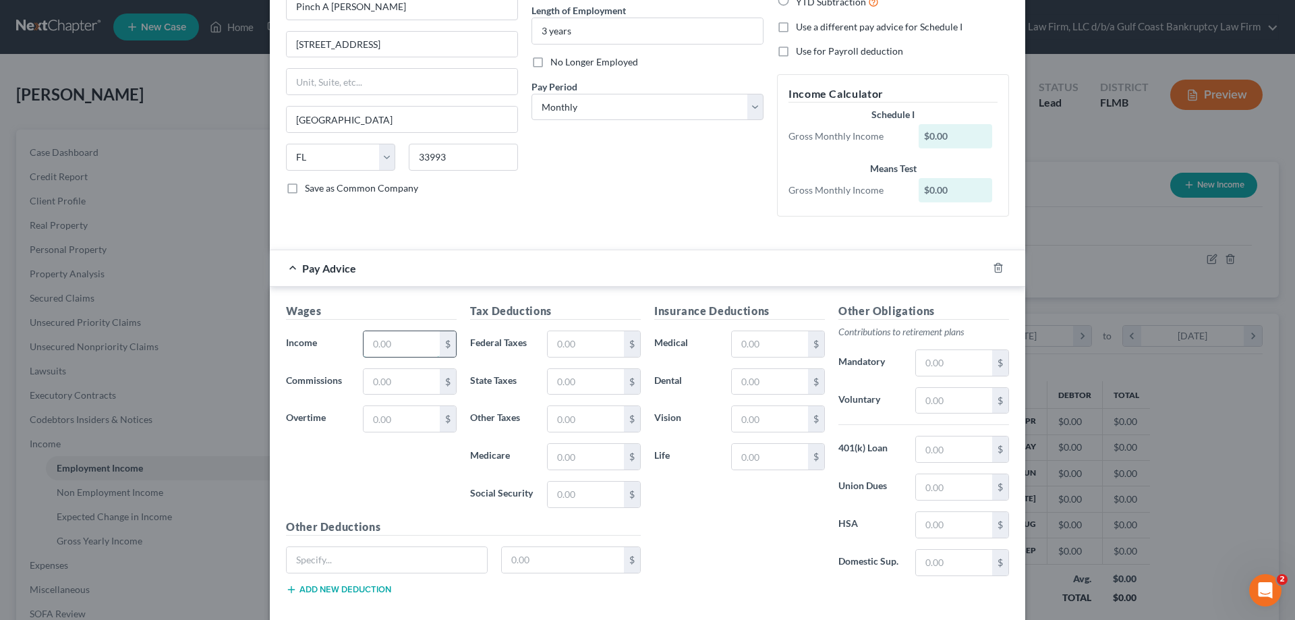
click at [398, 341] on input "text" at bounding box center [401, 344] width 76 height 26
type input "2,297.78"
click at [581, 347] on input "text" at bounding box center [585, 344] width 76 height 26
click at [570, 329] on div "Tax Deductions Federal Taxes $ State Taxes $ Other Taxes $ Medicare $ Social Se…" at bounding box center [555, 411] width 184 height 216
click at [572, 332] on input "text" at bounding box center [585, 344] width 76 height 26
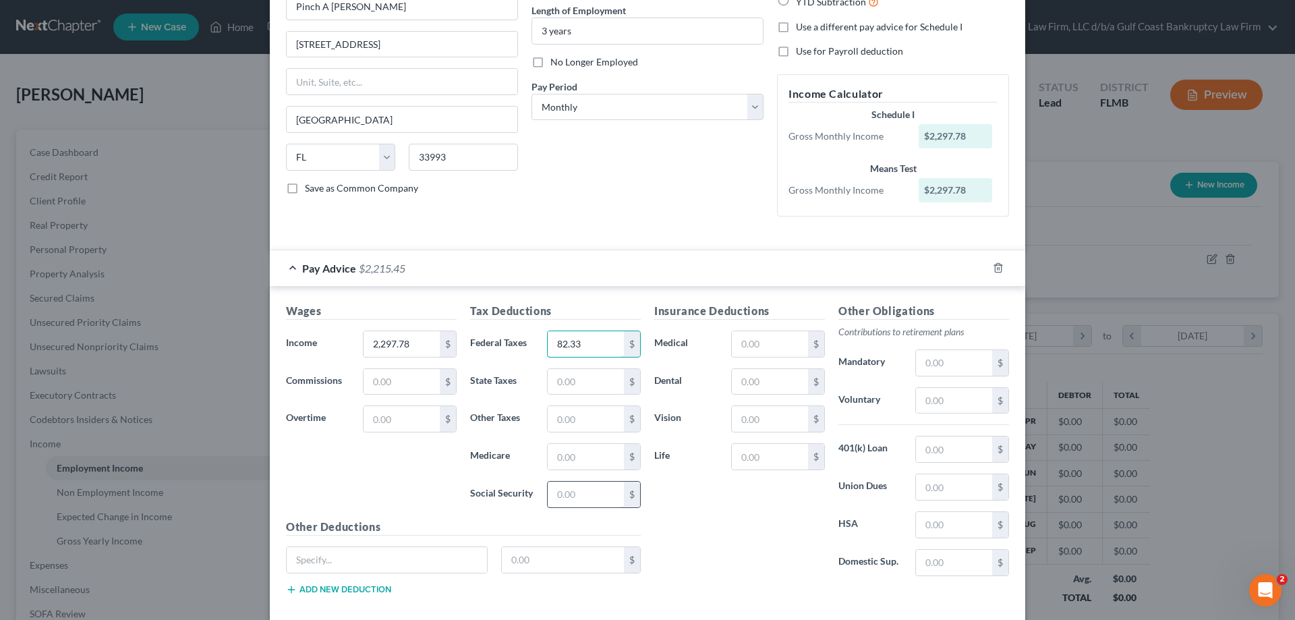
type input "82.33"
click at [574, 492] on input "text" at bounding box center [585, 494] width 76 height 26
type input "83"
click at [578, 458] on input "text" at bounding box center [585, 457] width 76 height 26
type input "4"
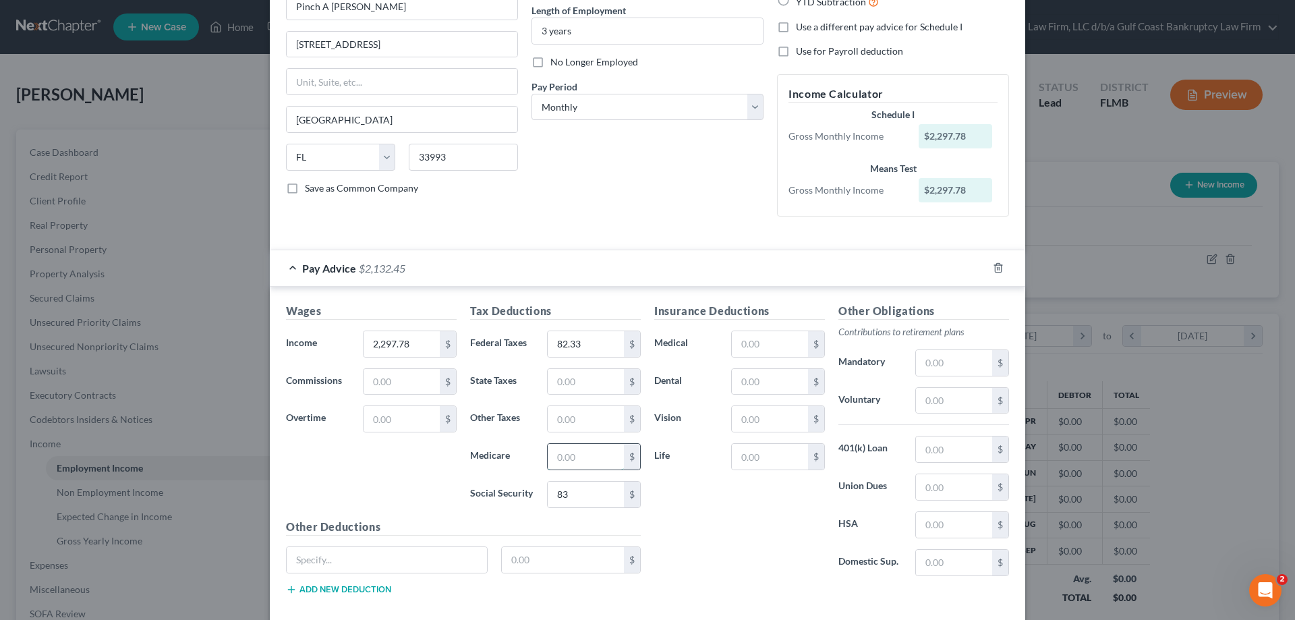
type input "3"
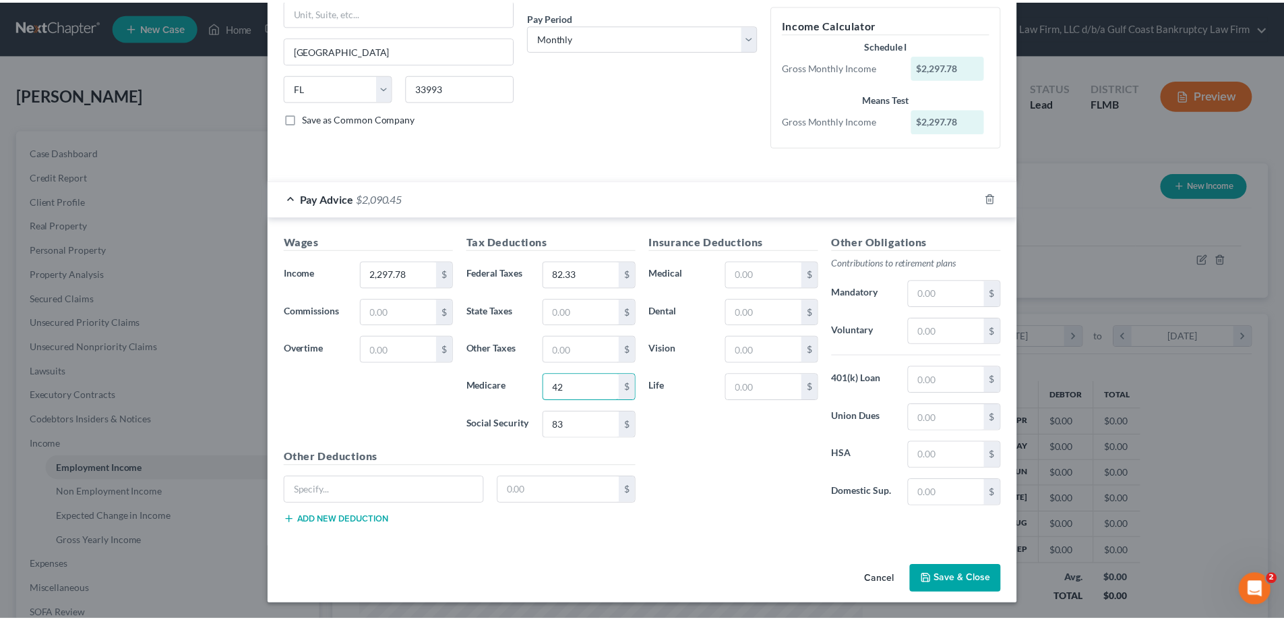
scroll to position [205, 0]
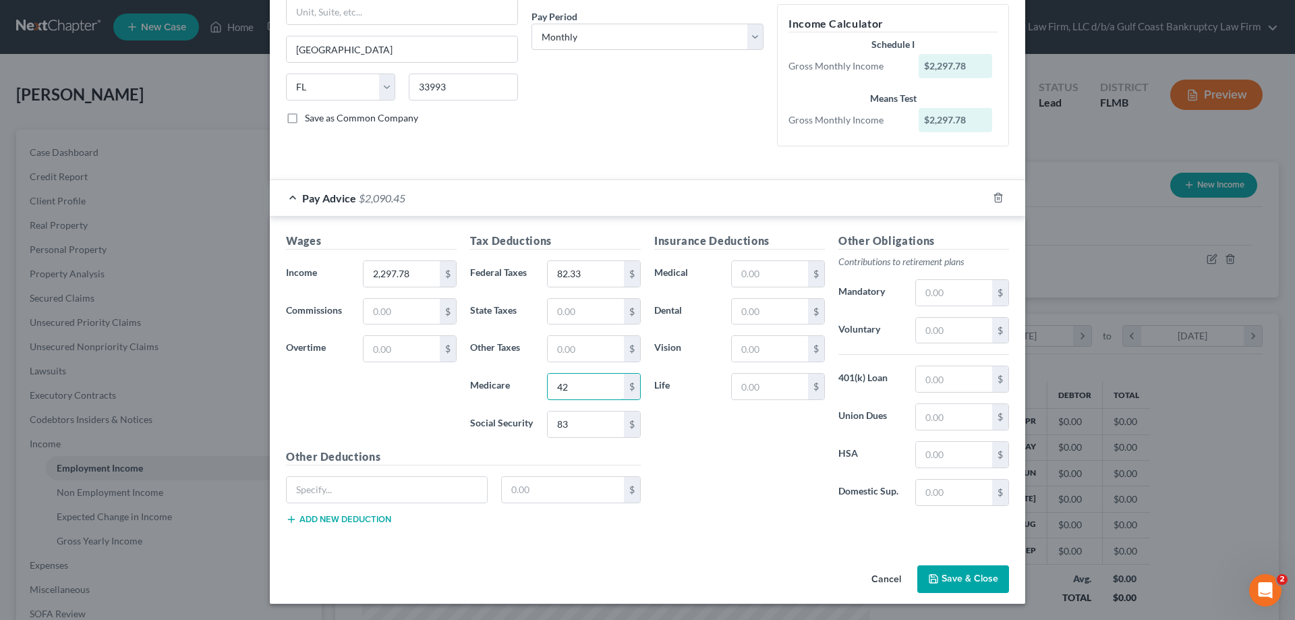
type input "42"
click at [959, 577] on button "Save & Close" at bounding box center [963, 579] width 92 height 28
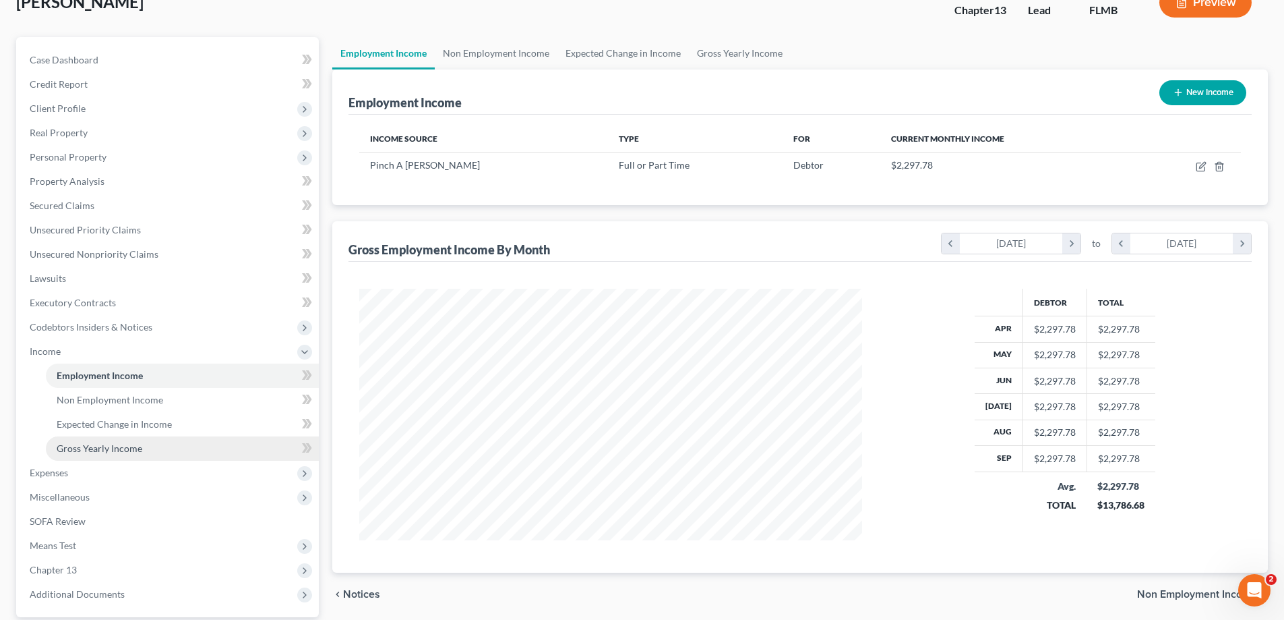
scroll to position [218, 0]
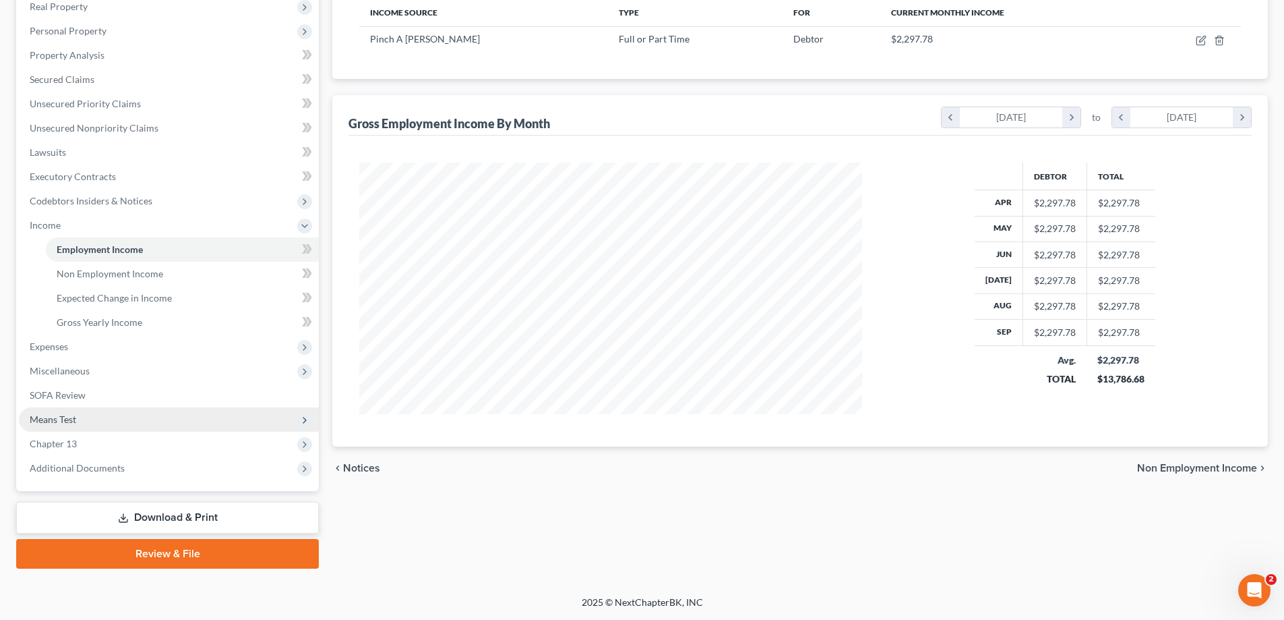
click at [104, 409] on span "Means Test" at bounding box center [169, 419] width 300 height 24
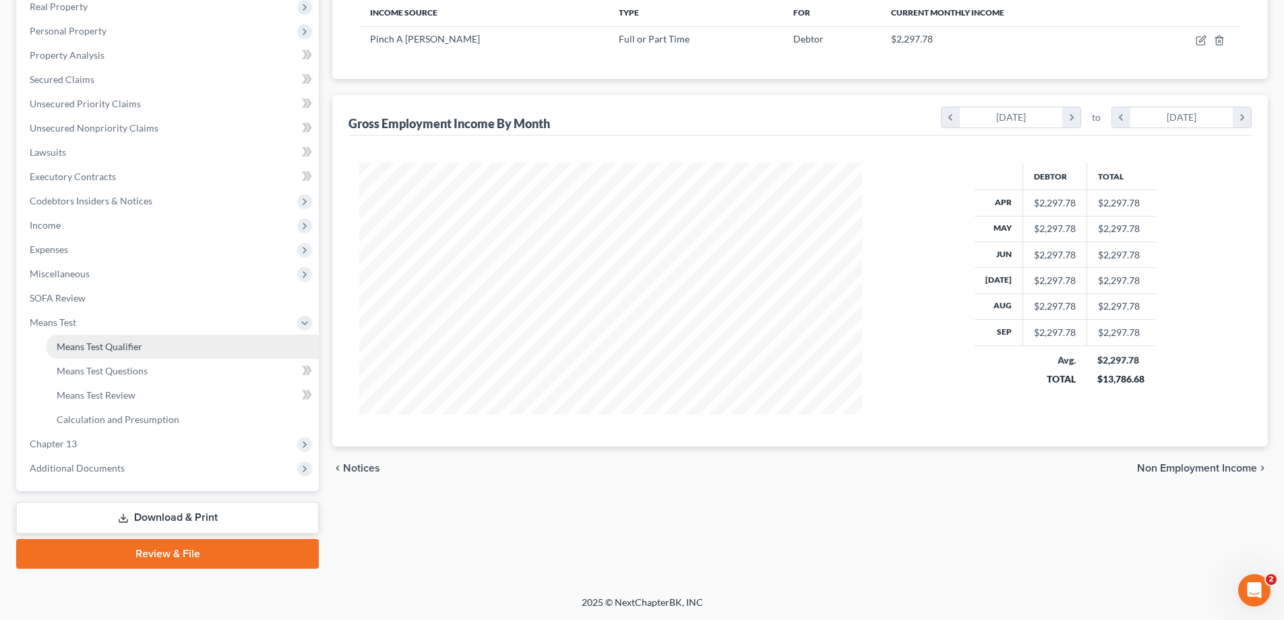
click at [130, 343] on span "Means Test Qualifier" at bounding box center [100, 345] width 86 height 11
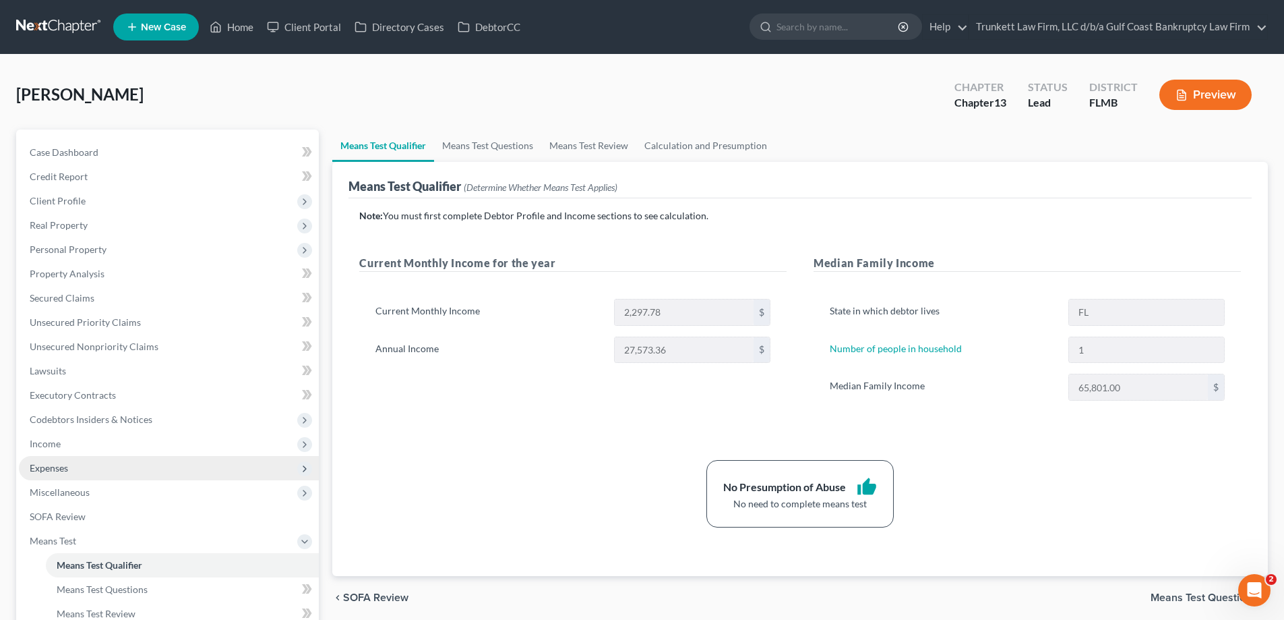
click at [76, 467] on span "Expenses" at bounding box center [169, 468] width 300 height 24
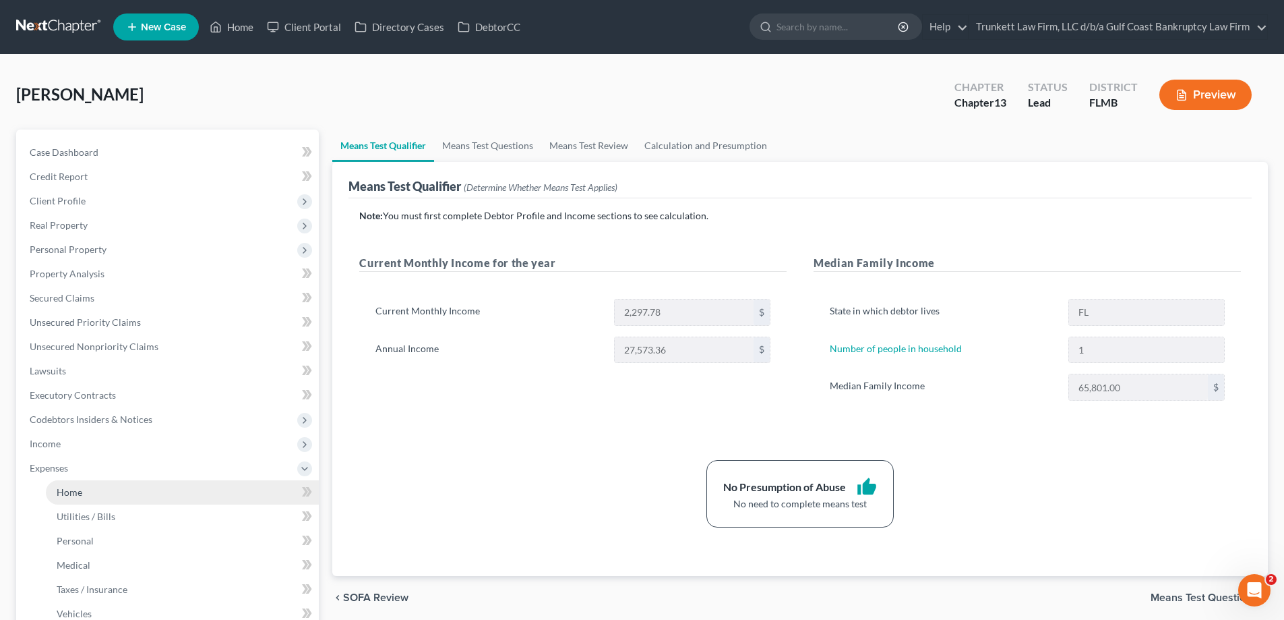
click at [74, 487] on span "Home" at bounding box center [70, 491] width 26 height 11
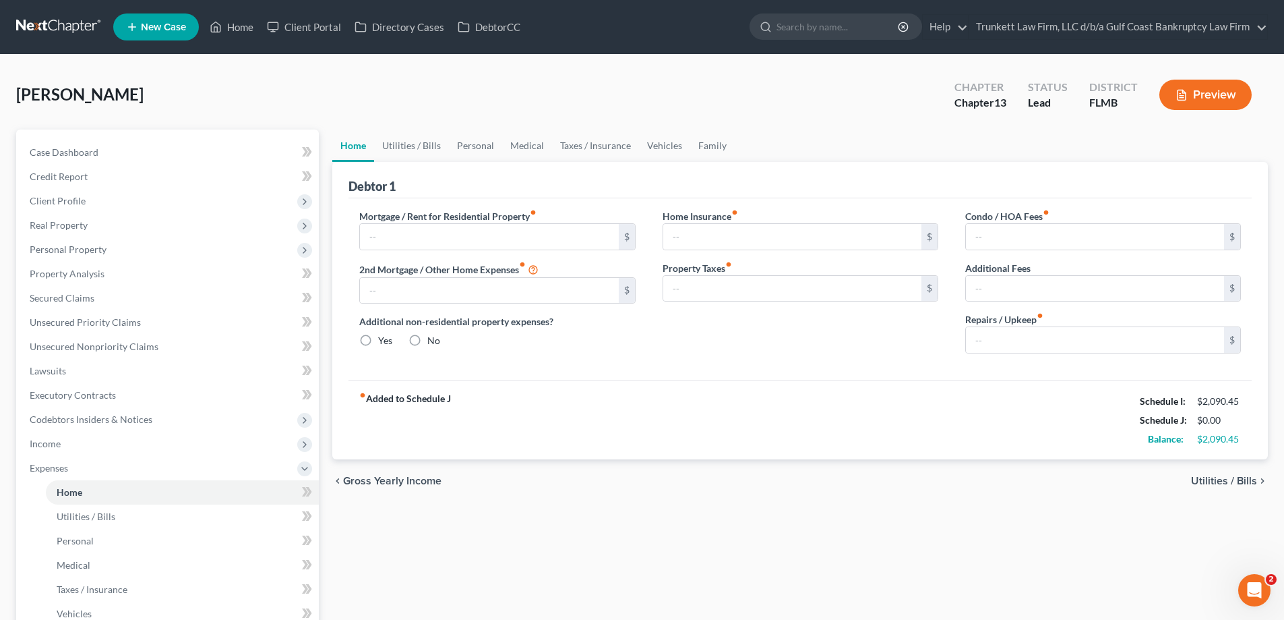
type input "0.00"
radio input "true"
type input "0.00"
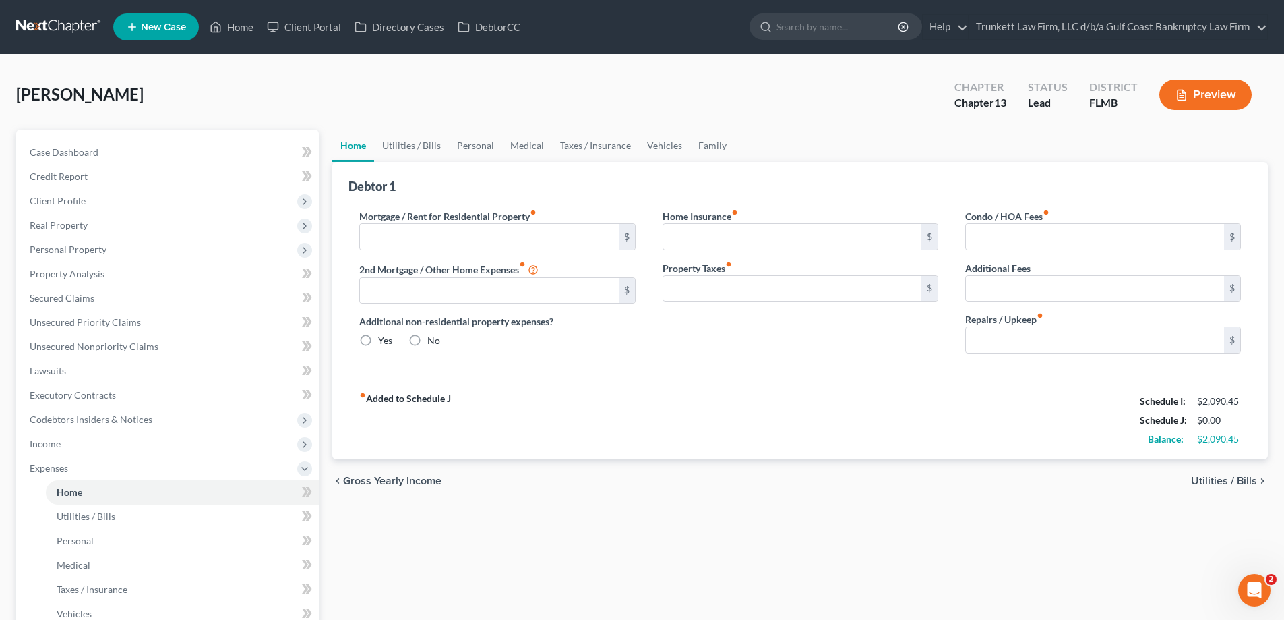
type input "0.00"
click at [448, 236] on input "text" at bounding box center [489, 237] width 258 height 26
type input "500"
click at [703, 143] on link "Family" at bounding box center [712, 145] width 44 height 32
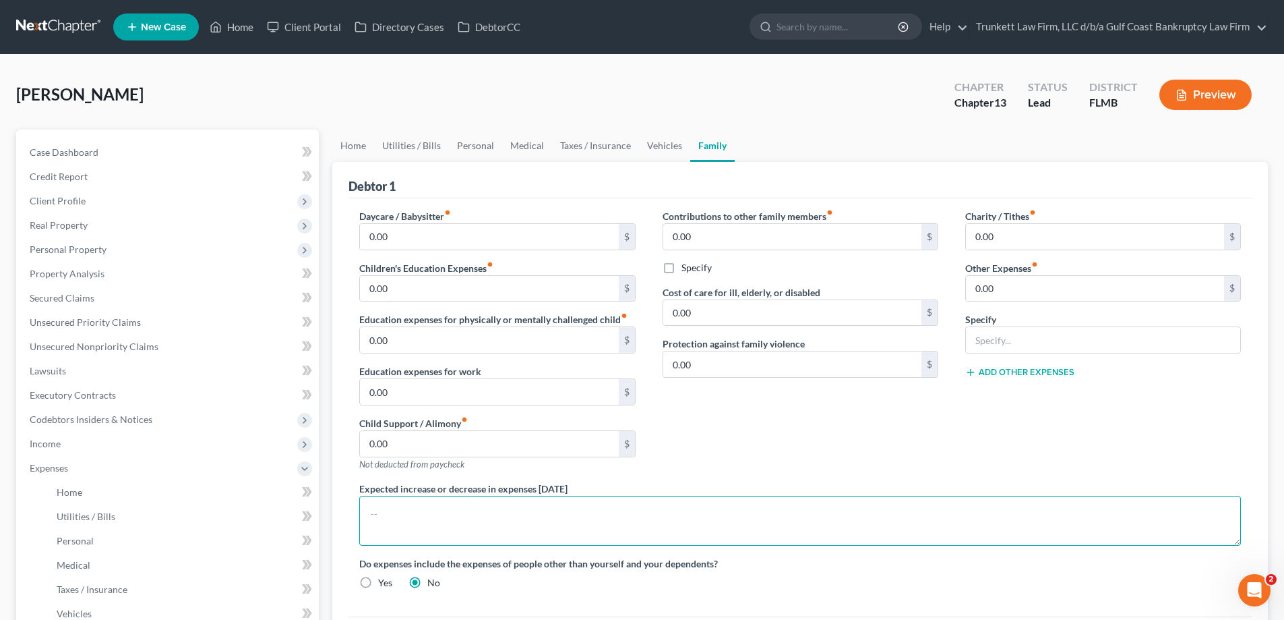
click at [454, 503] on textarea at bounding box center [800, 521] width 882 height 50
type textarea "debtor lives with his parents and pays rent."
click at [400, 142] on link "Utilities / Bills" at bounding box center [411, 145] width 75 height 32
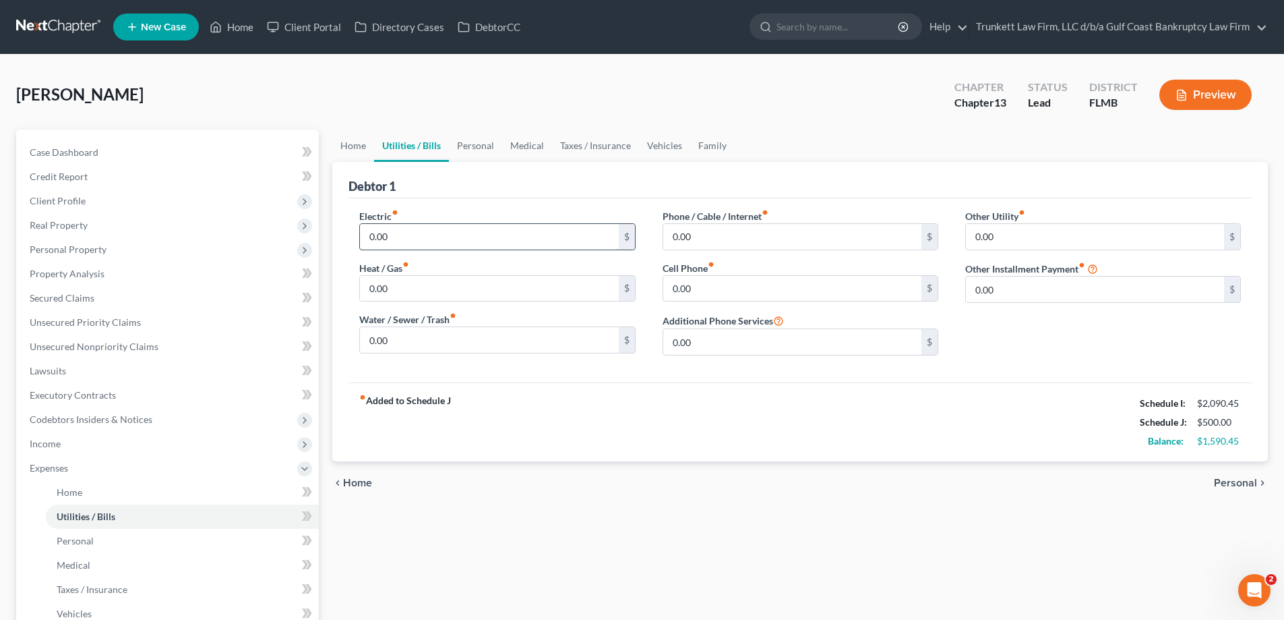
click at [403, 245] on input "0.00" at bounding box center [489, 237] width 258 height 26
click at [709, 240] on input "0.00" at bounding box center [792, 237] width 258 height 26
click at [717, 286] on input "0.00" at bounding box center [792, 289] width 258 height 26
type input "4"
type input "50"
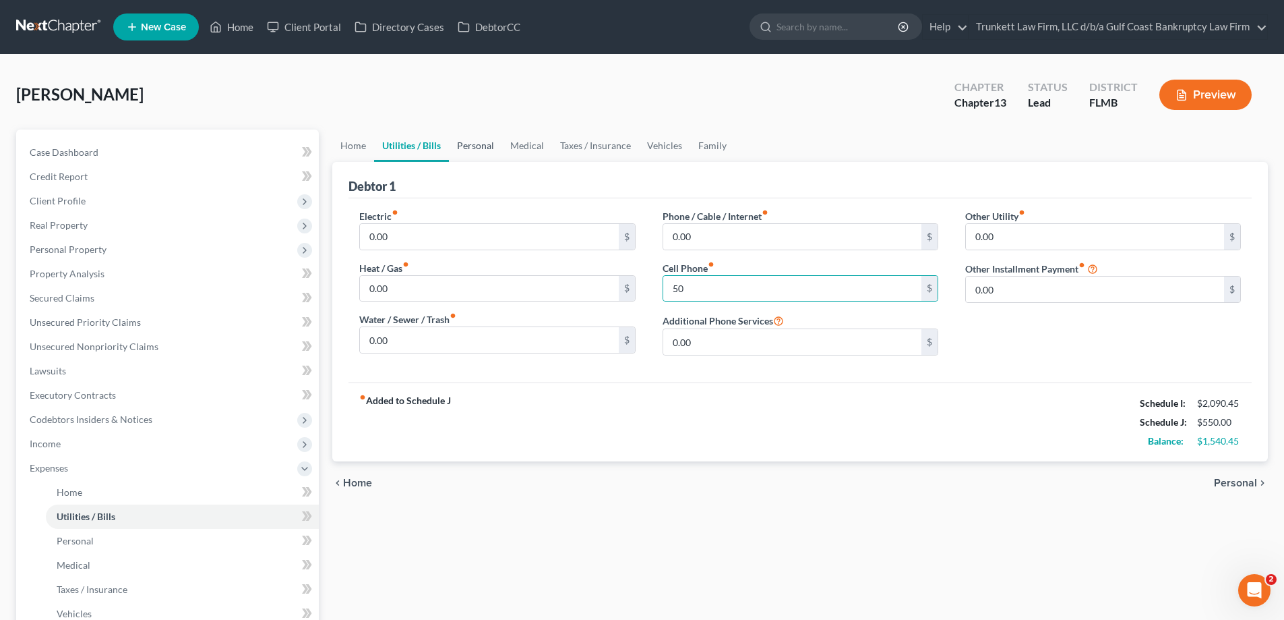
drag, startPoint x: 479, startPoint y: 146, endPoint x: 483, endPoint y: 159, distance: 14.3
click at [481, 146] on link "Personal" at bounding box center [475, 145] width 53 height 32
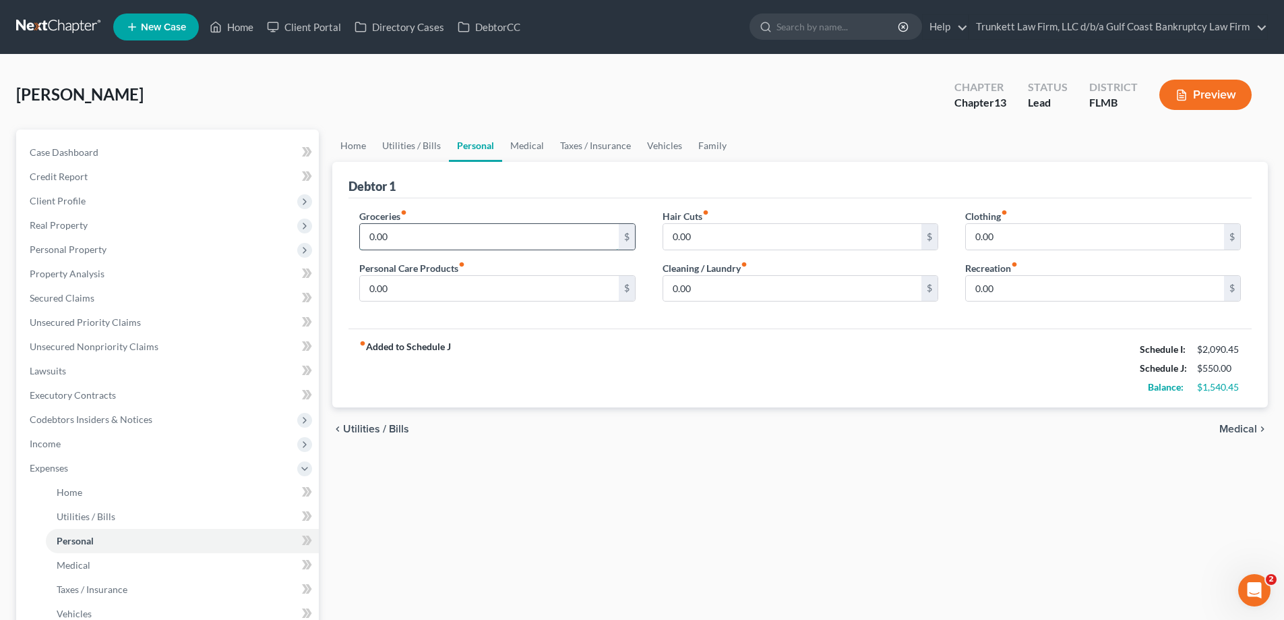
click at [431, 230] on input "0.00" at bounding box center [489, 237] width 258 height 26
type input "600"
click at [718, 238] on input "0.00" at bounding box center [792, 237] width 258 height 26
type input "50"
click at [1012, 235] on input "0.00" at bounding box center [1095, 237] width 258 height 26
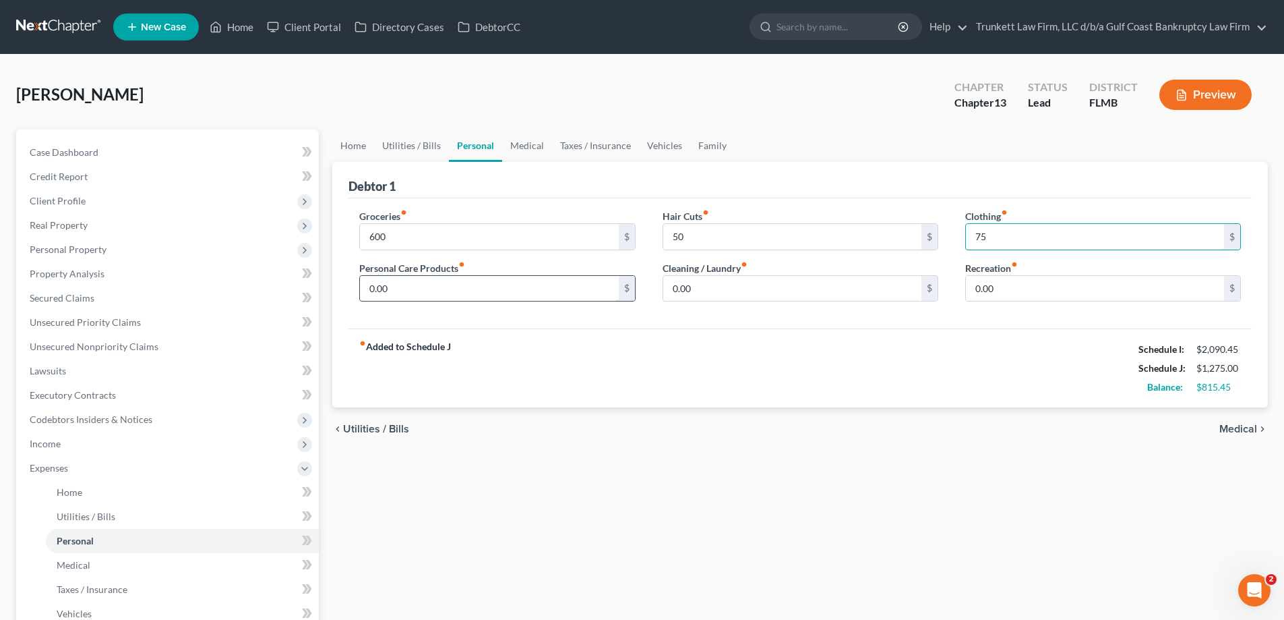
type input "75"
click at [433, 280] on input "0.00" at bounding box center [489, 289] width 258 height 26
type input "50"
click at [715, 284] on input "0.00" at bounding box center [792, 289] width 258 height 26
type input "25"
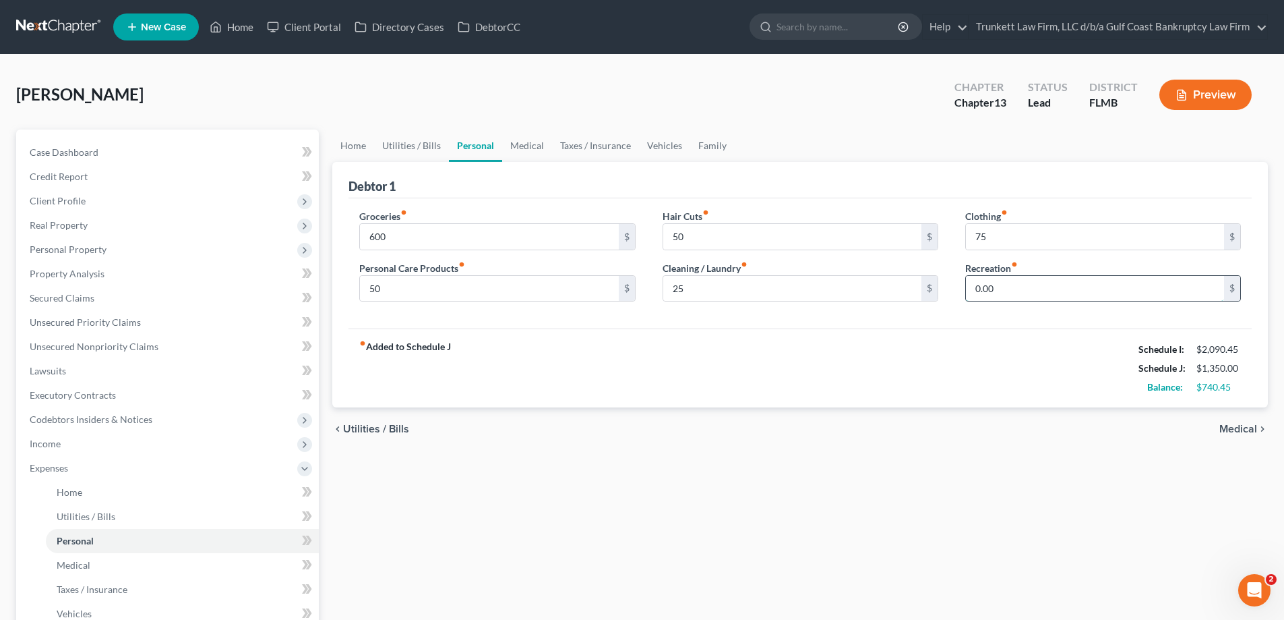
click at [1069, 291] on input "0.00" at bounding box center [1095, 289] width 258 height 26
type input "75"
click at [525, 144] on link "Medical" at bounding box center [527, 145] width 50 height 32
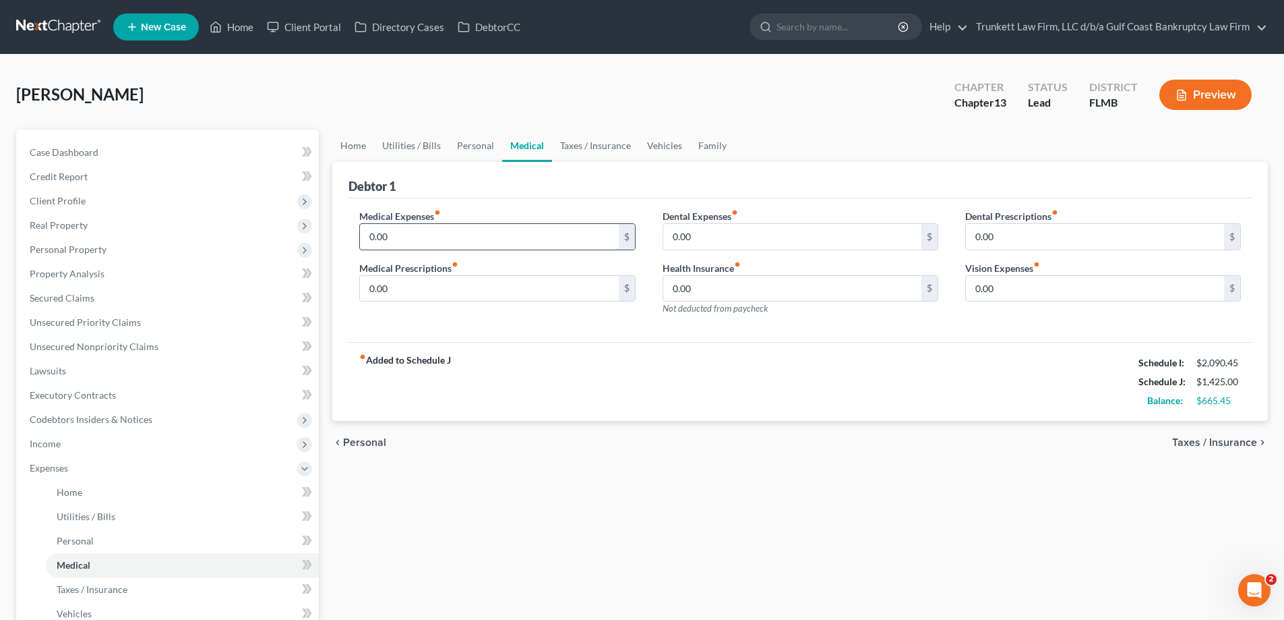
click at [415, 229] on input "0.00" at bounding box center [489, 237] width 258 height 26
type input "2"
type input "150"
click at [695, 231] on input "0.00" at bounding box center [792, 237] width 258 height 26
type input "50"
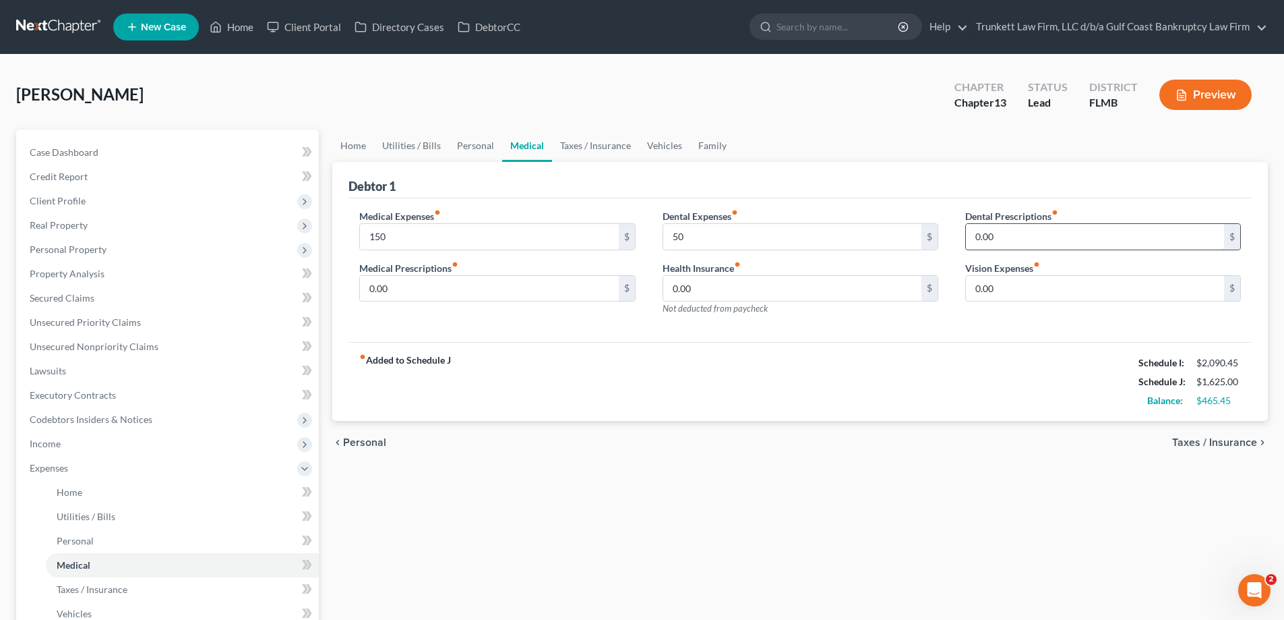
click at [996, 231] on input "0.00" at bounding box center [1095, 237] width 258 height 26
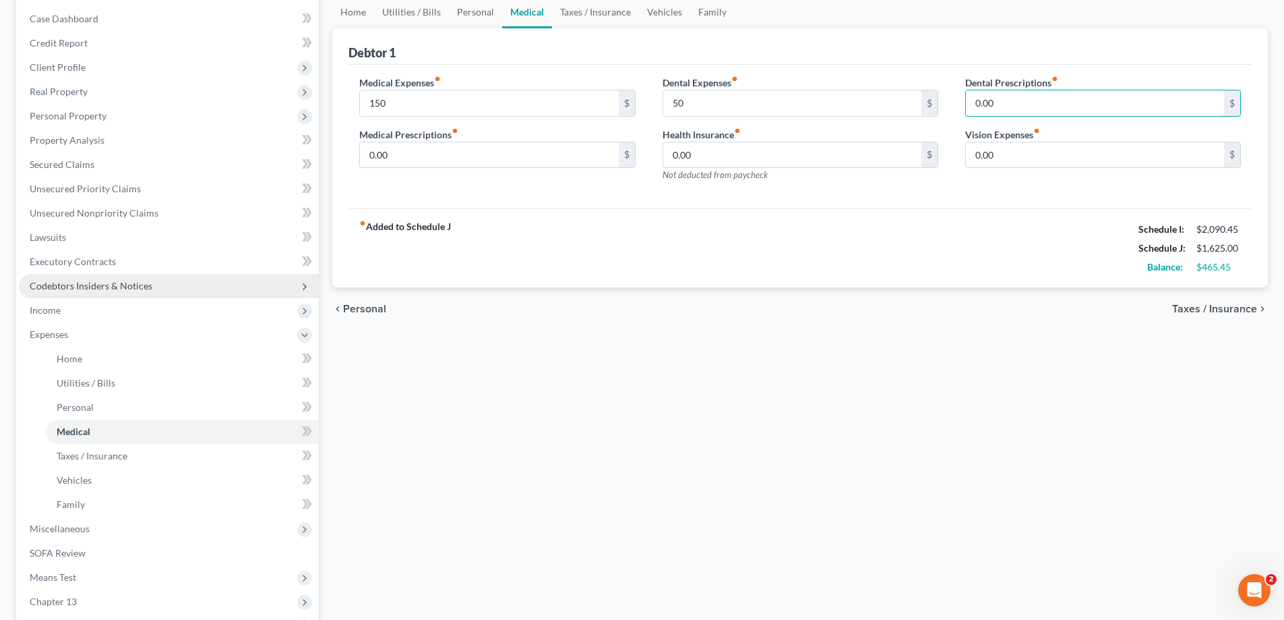
scroll to position [135, 0]
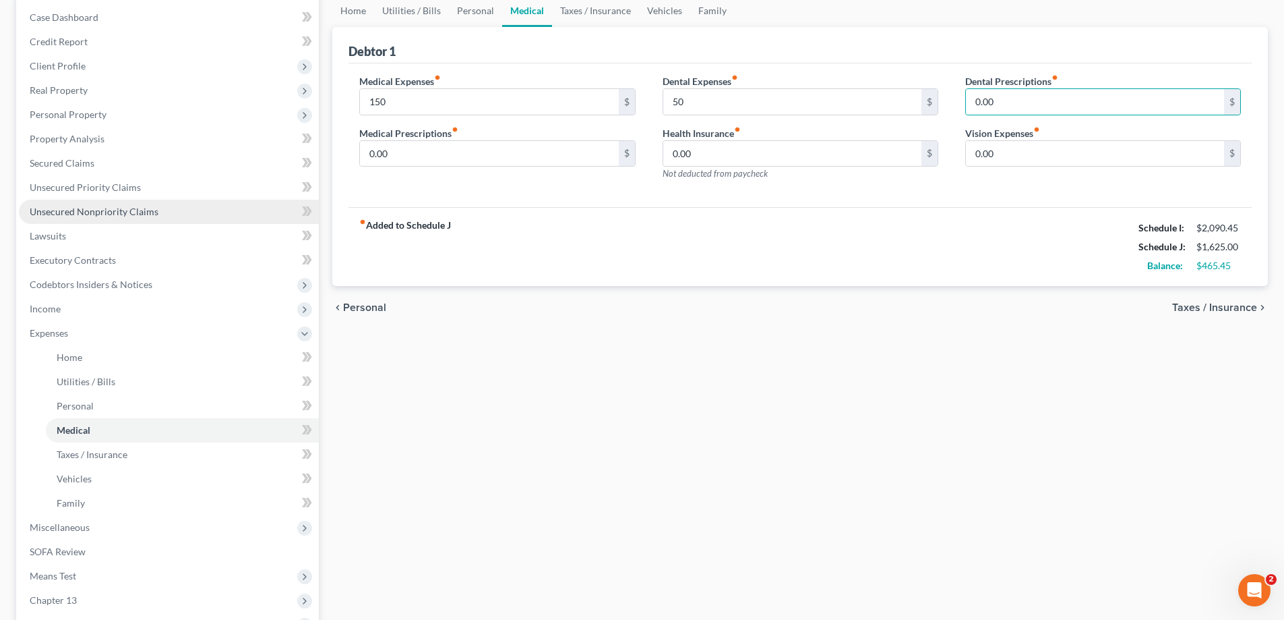
click at [117, 214] on span "Unsecured Nonpriority Claims" at bounding box center [94, 211] width 129 height 11
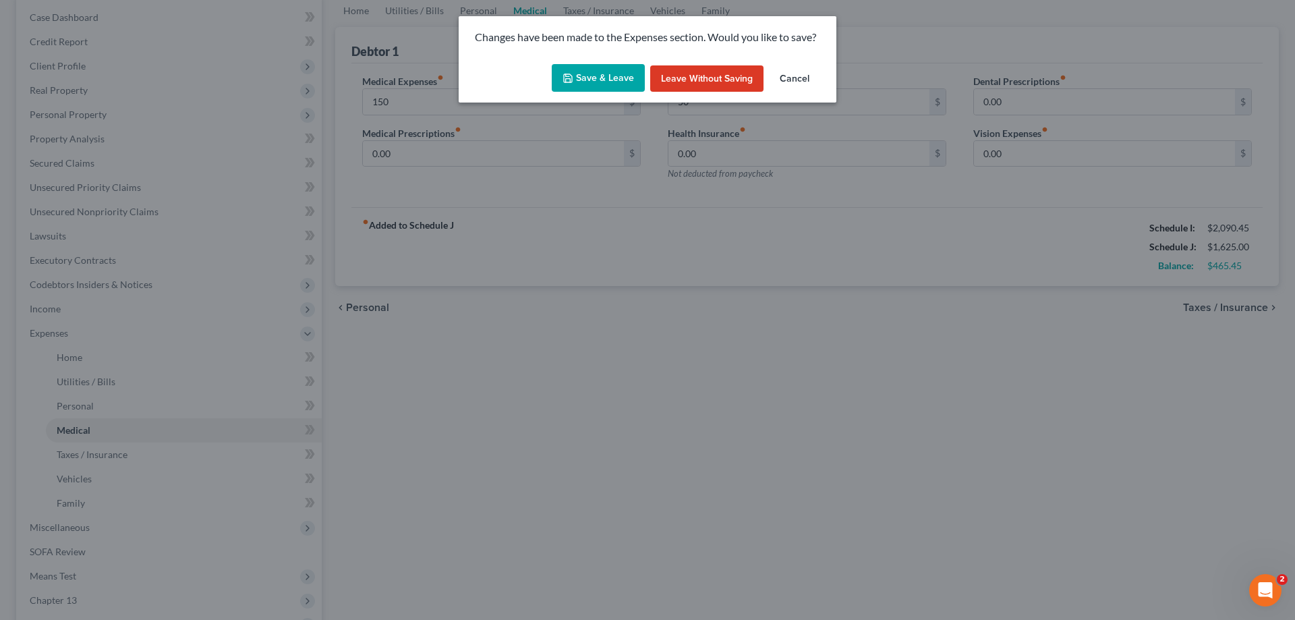
click at [611, 71] on button "Save & Leave" at bounding box center [598, 78] width 93 height 28
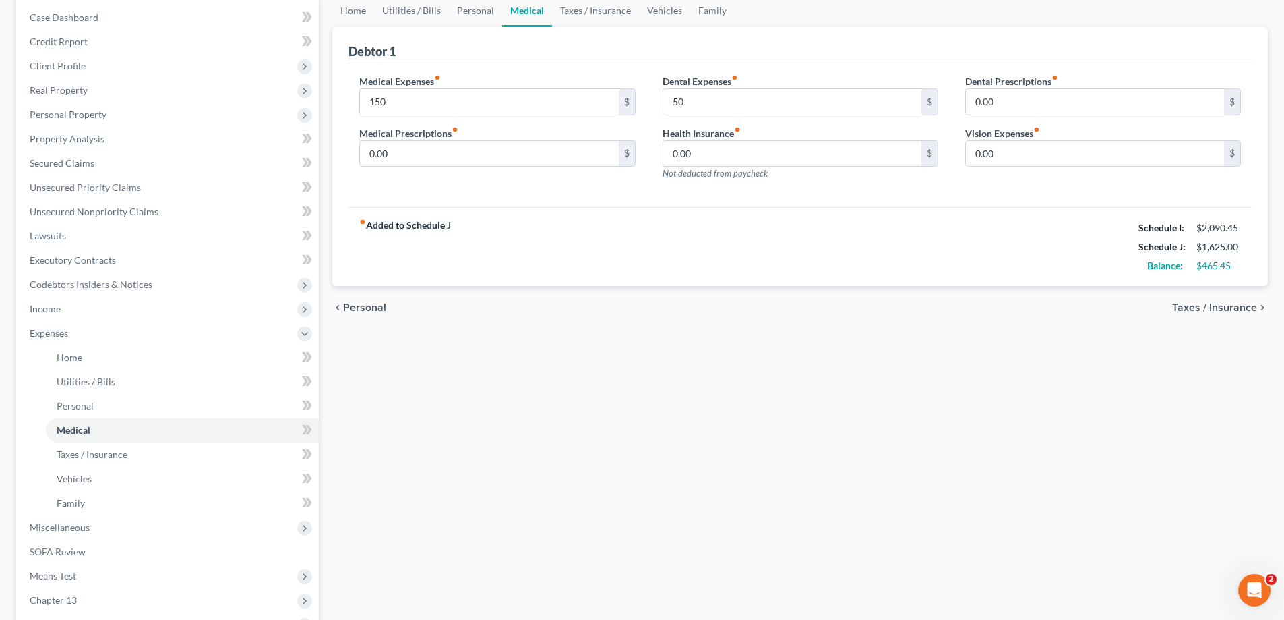
type input "150.00"
type input "50.00"
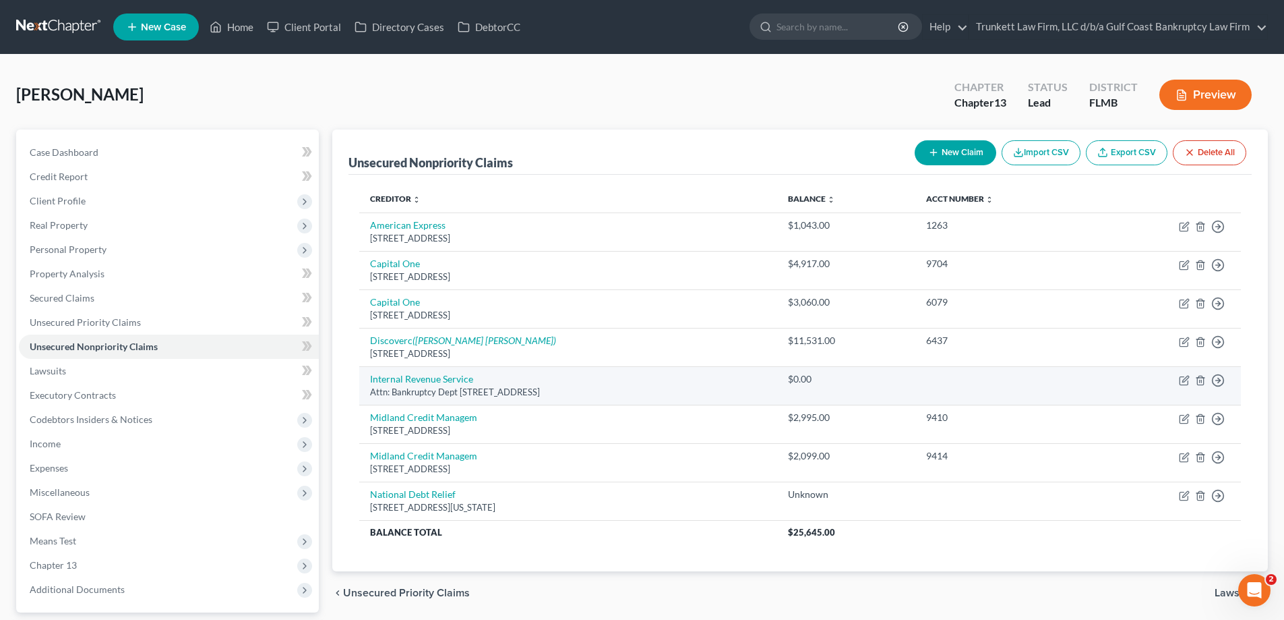
scroll to position [121, 0]
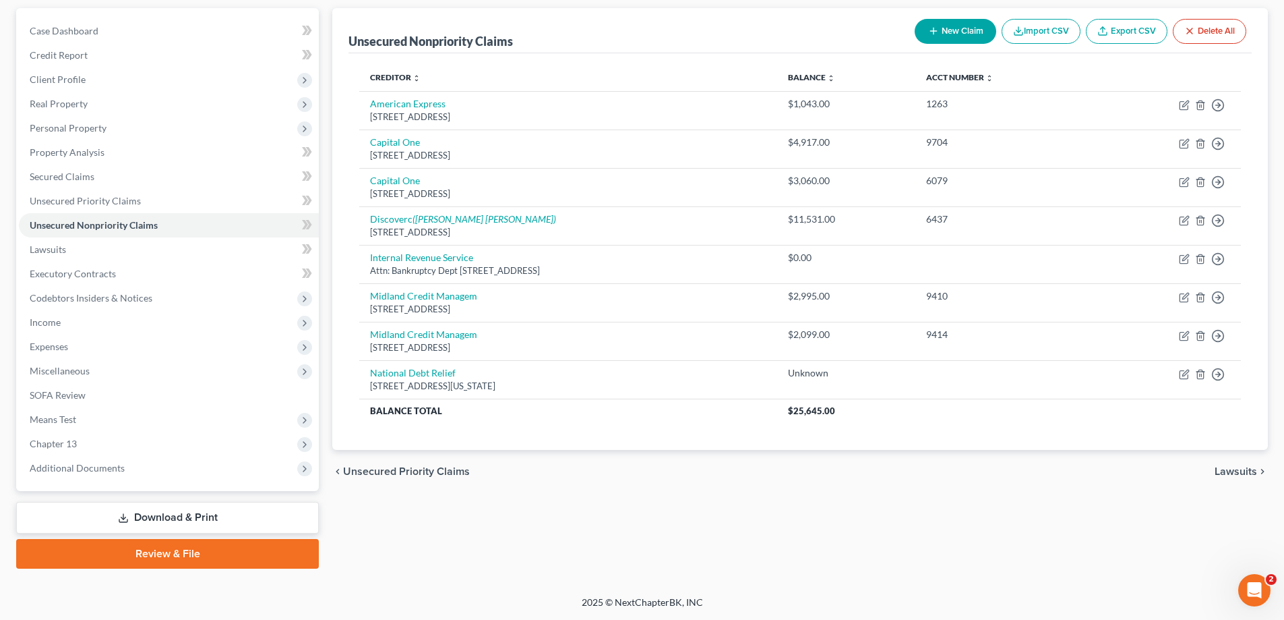
click at [214, 515] on link "Download & Print" at bounding box center [167, 518] width 303 height 32
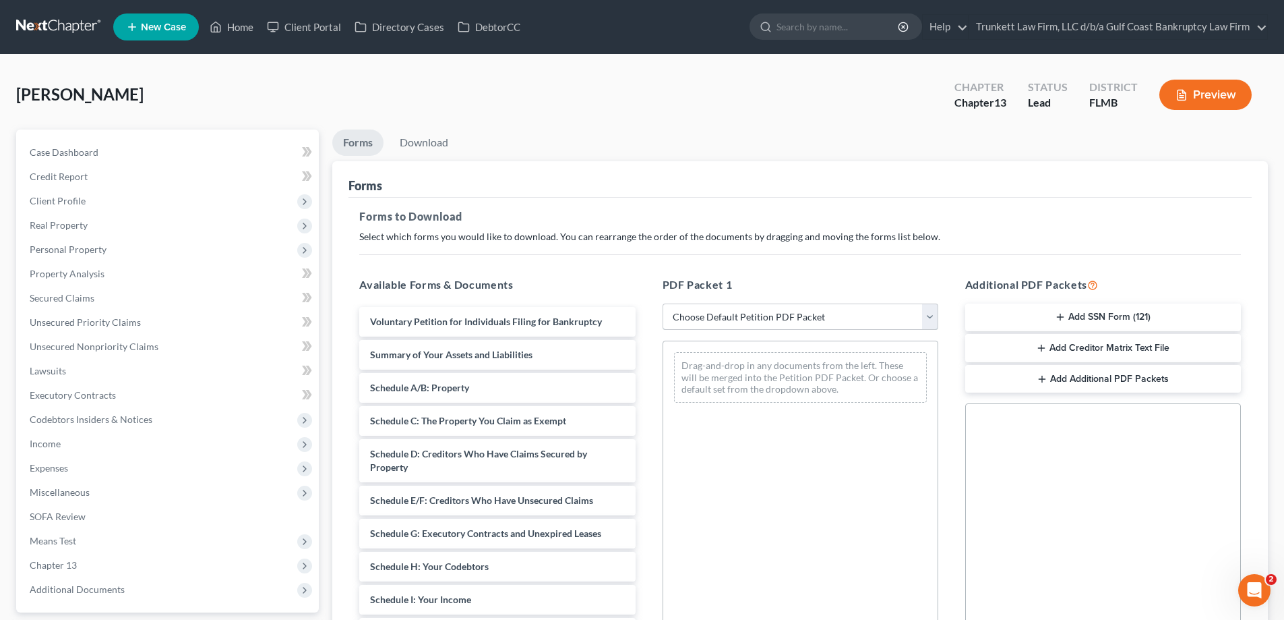
click at [721, 318] on select "Choose Default Petition PDF Packet Complete Bankruptcy Petition (all forms and …" at bounding box center [801, 316] width 276 height 27
select select "0"
click at [663, 303] on select "Choose Default Petition PDF Packet Complete Bankruptcy Petition (all forms and …" at bounding box center [801, 316] width 276 height 27
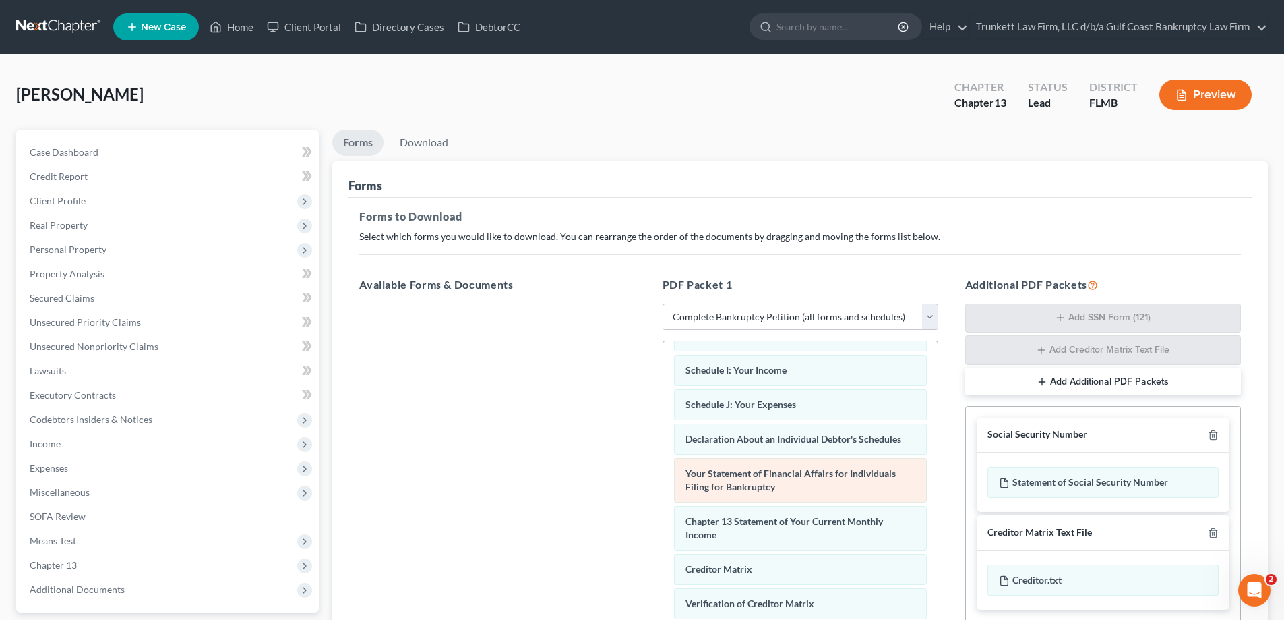
scroll to position [382, 0]
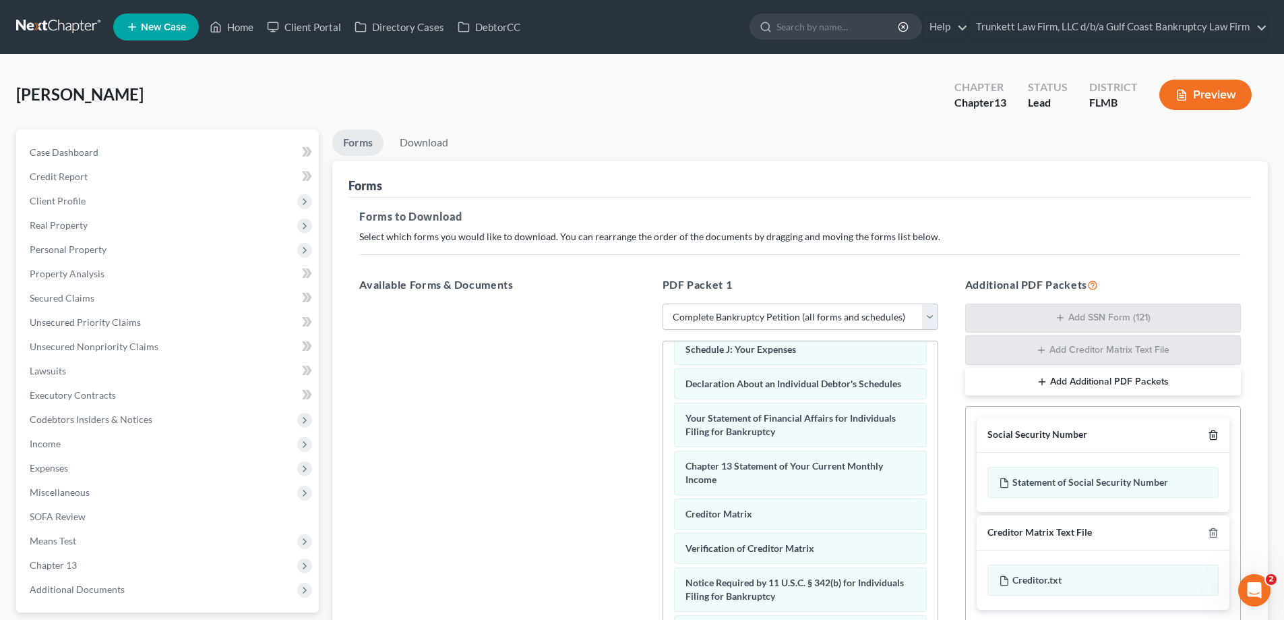
click at [1218, 436] on icon "button" at bounding box center [1213, 434] width 11 height 11
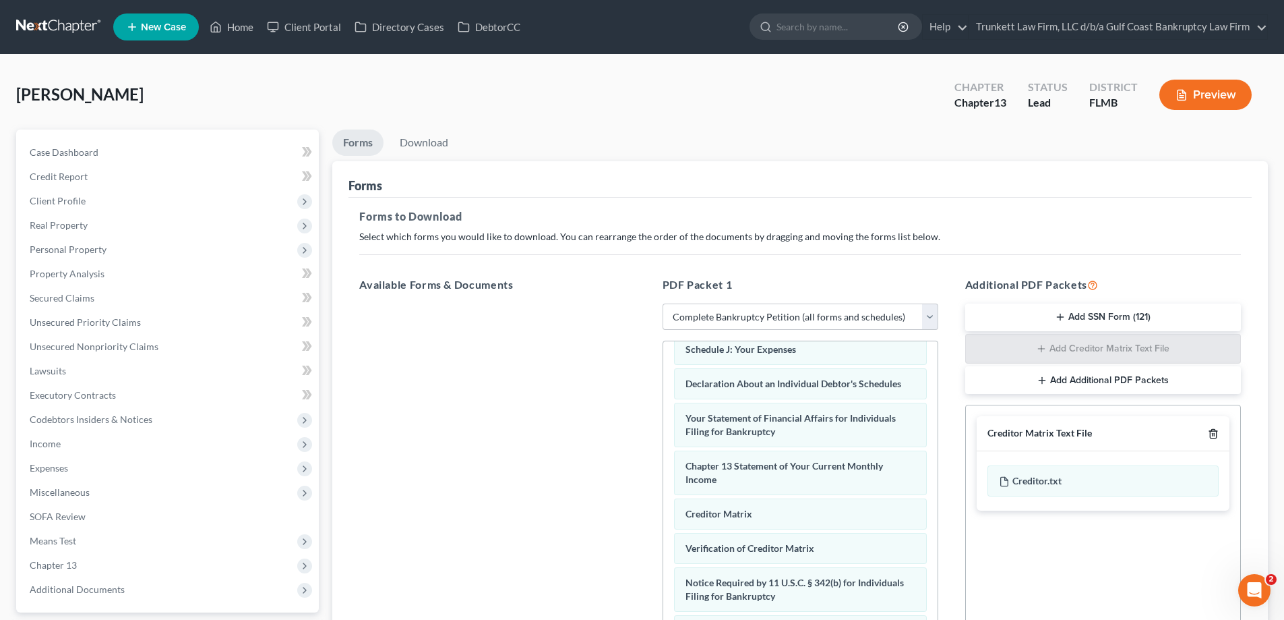
click at [1214, 436] on line "button" at bounding box center [1214, 435] width 0 height 3
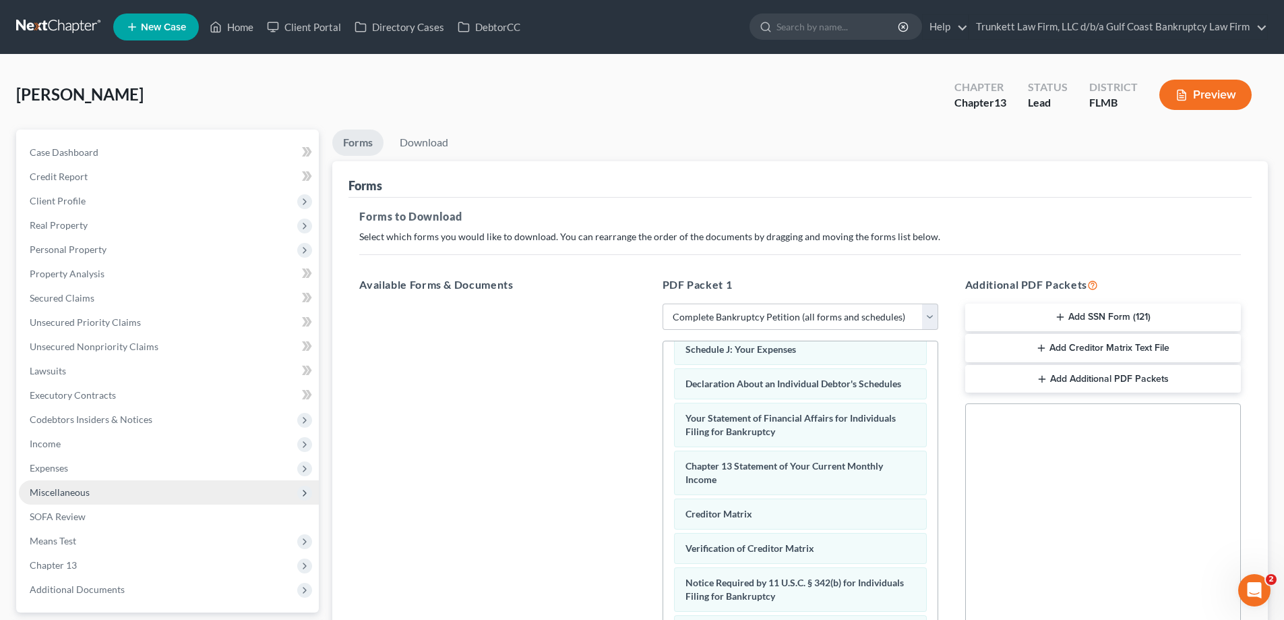
click at [64, 494] on span "Miscellaneous" at bounding box center [60, 491] width 60 height 11
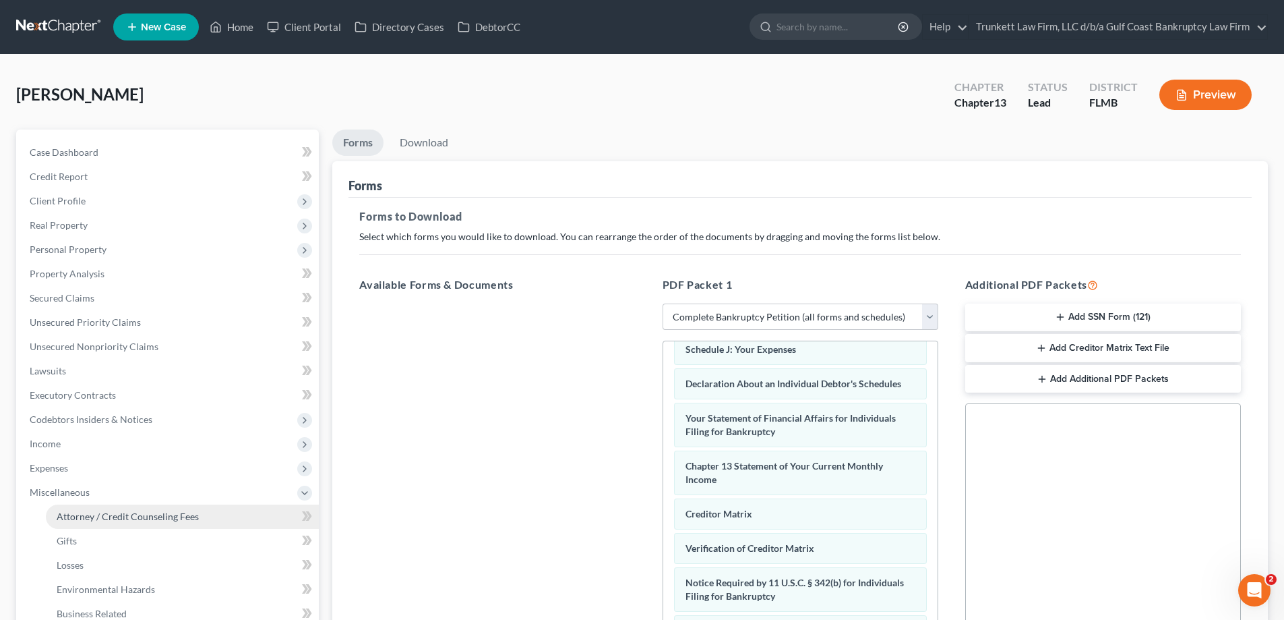
click at [123, 518] on span "Attorney / Credit Counseling Fees" at bounding box center [128, 515] width 142 height 11
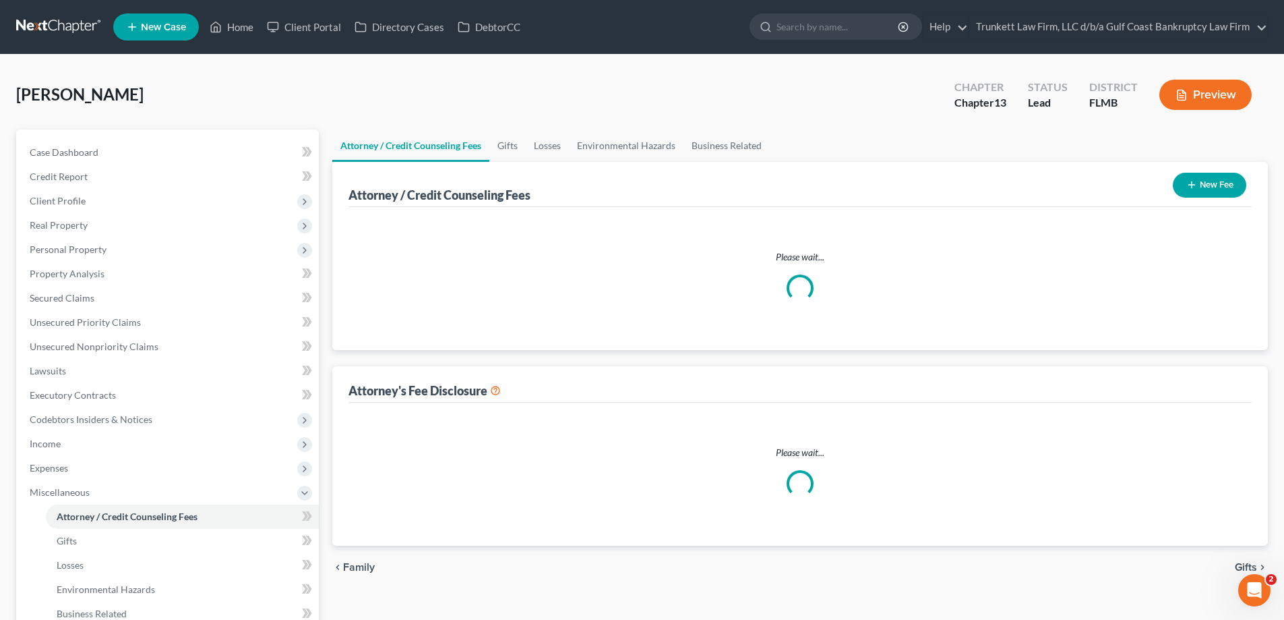
select select "0"
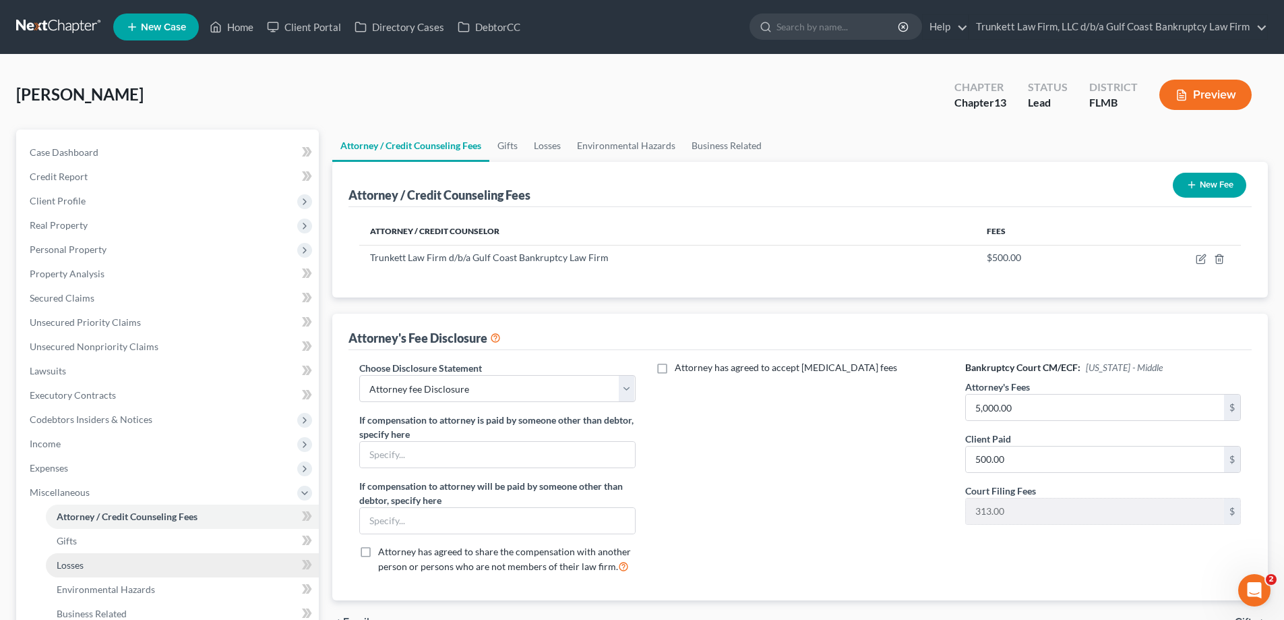
scroll to position [202, 0]
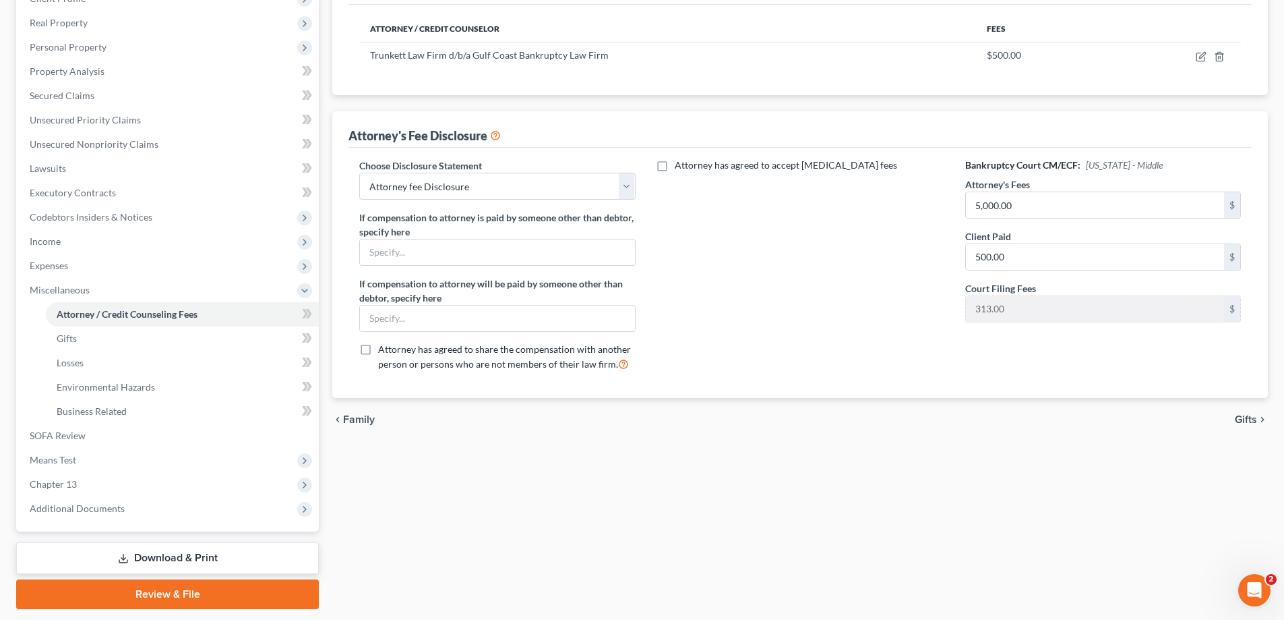
click at [173, 554] on link "Download & Print" at bounding box center [167, 558] width 303 height 32
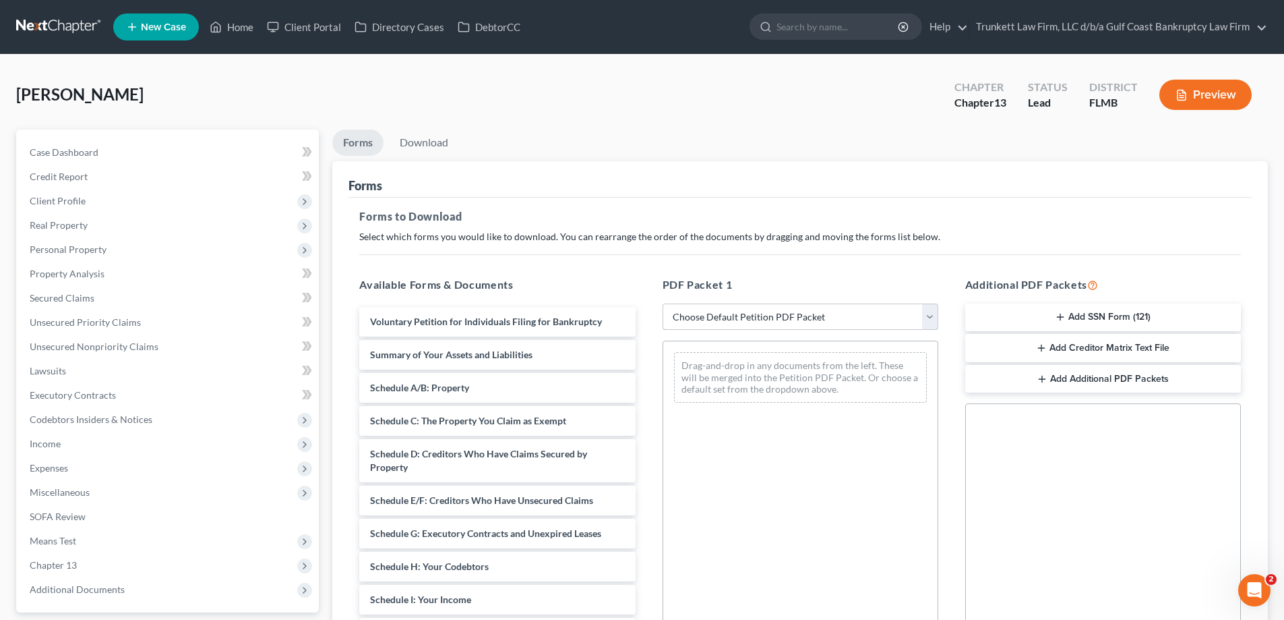
click at [844, 308] on select "Choose Default Petition PDF Packet Complete Bankruptcy Petition (all forms and …" at bounding box center [801, 316] width 276 height 27
select select "0"
click at [663, 303] on select "Choose Default Petition PDF Packet Complete Bankruptcy Petition (all forms and …" at bounding box center [801, 316] width 276 height 27
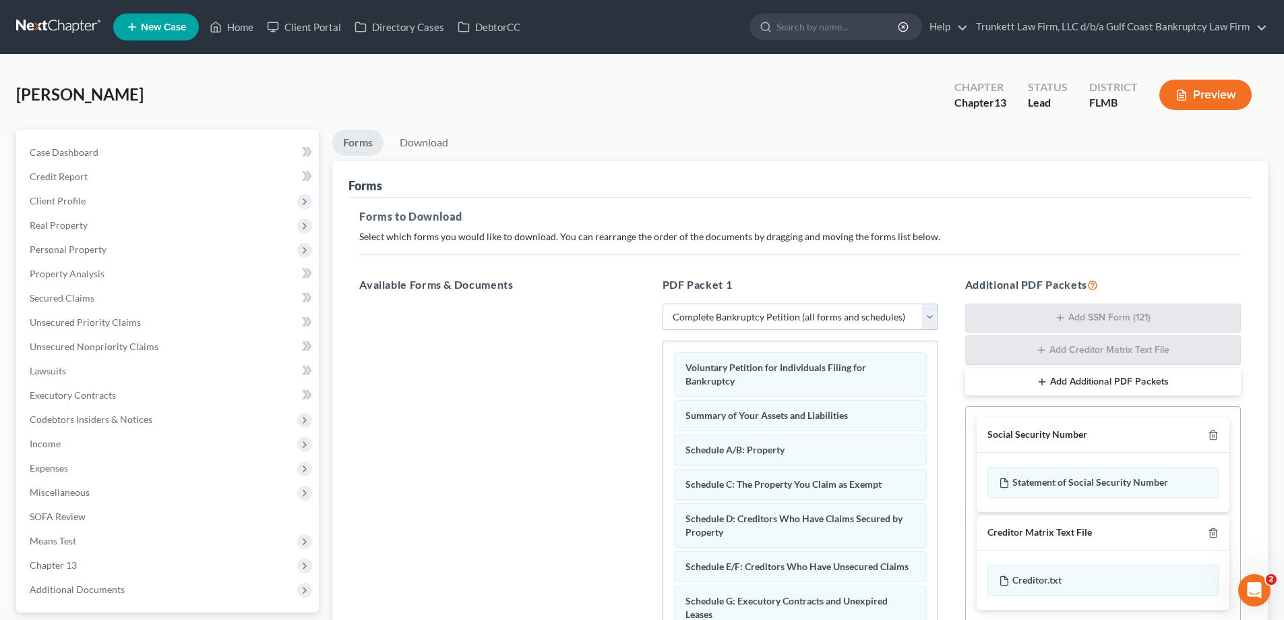
click at [1205, 432] on div at bounding box center [1211, 434] width 16 height 13
click at [1210, 434] on icon "button" at bounding box center [1213, 434] width 11 height 11
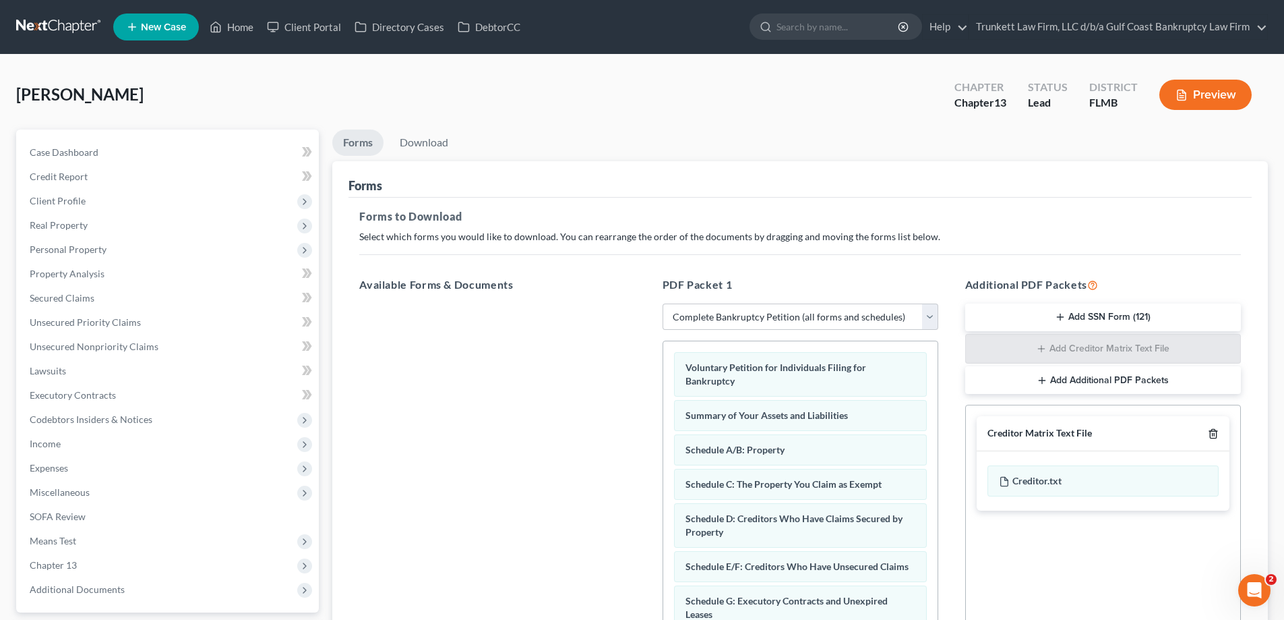
click at [1216, 438] on icon "button" at bounding box center [1213, 433] width 11 height 11
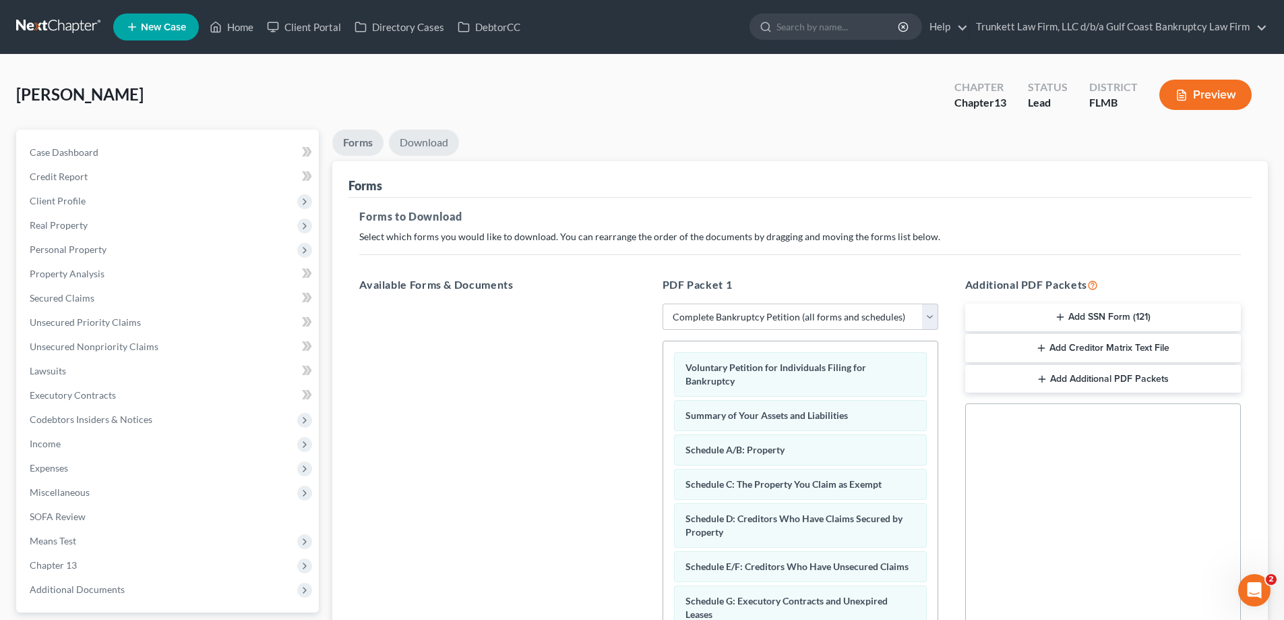
click at [429, 144] on link "Download" at bounding box center [424, 142] width 70 height 26
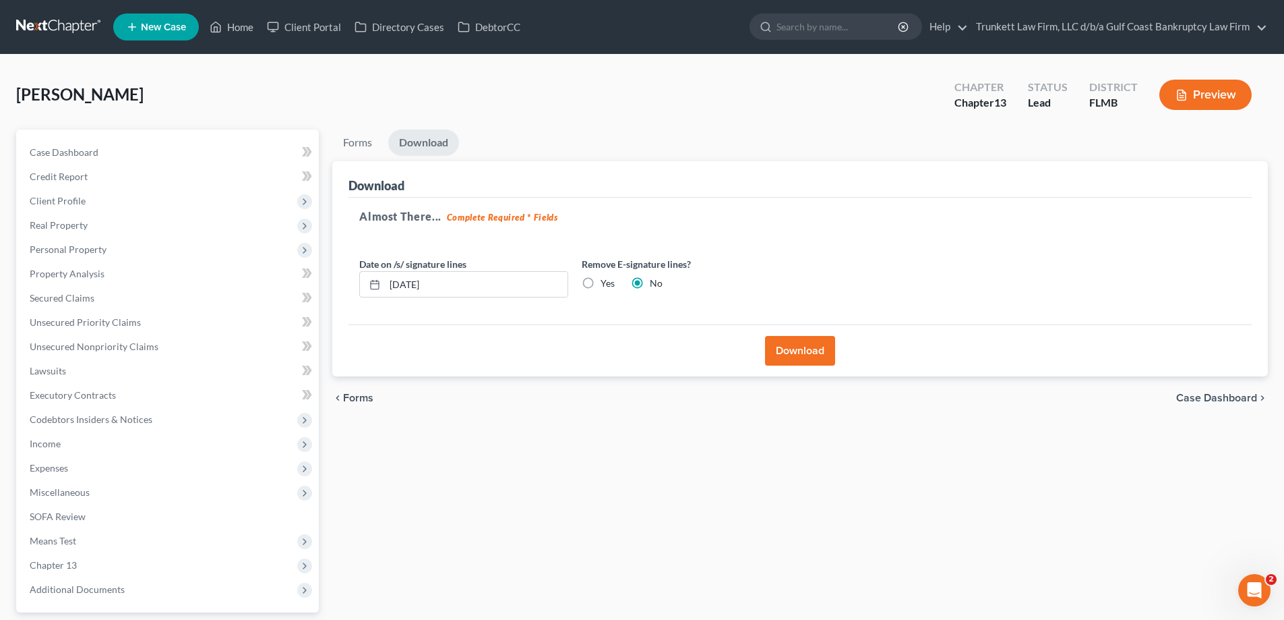
click at [808, 348] on button "Download" at bounding box center [800, 351] width 70 height 30
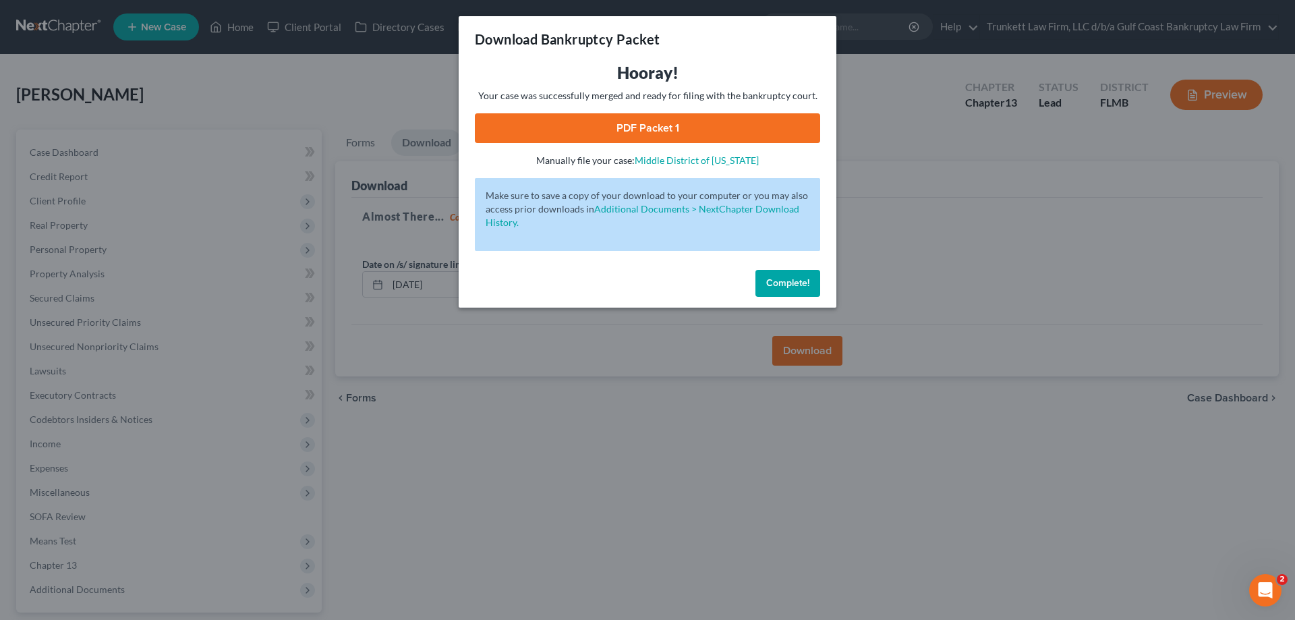
click at [646, 129] on link "PDF Packet 1" at bounding box center [647, 128] width 345 height 30
click at [790, 286] on span "Complete!" at bounding box center [787, 282] width 43 height 11
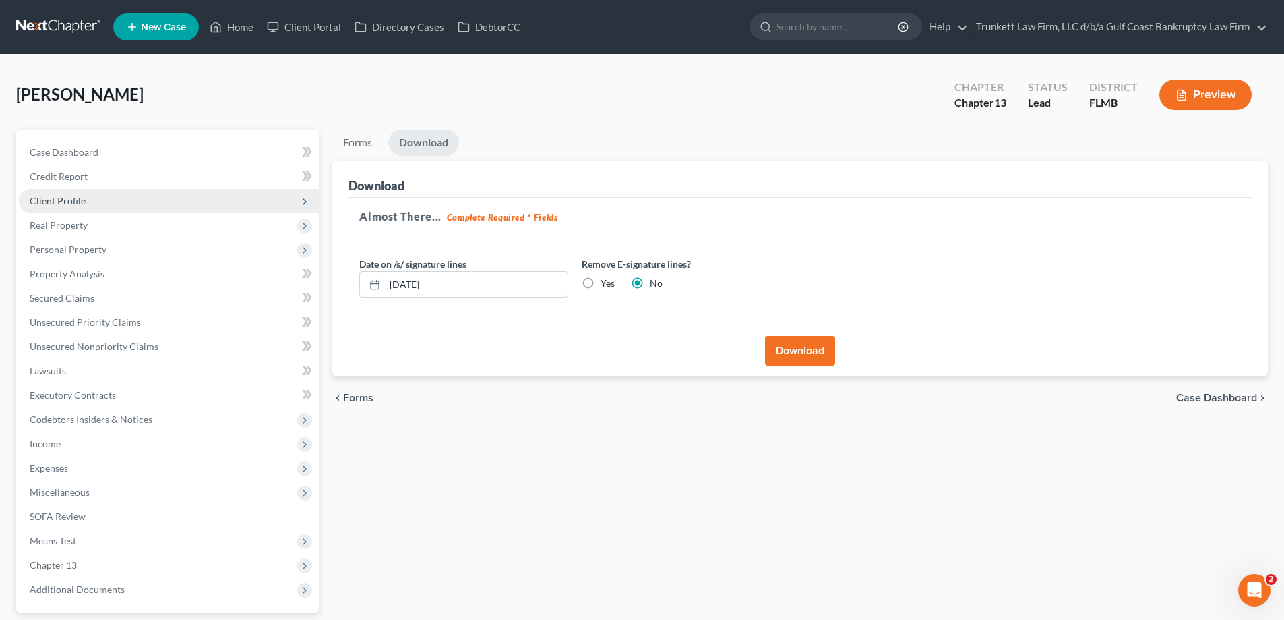
click at [81, 202] on span "Client Profile" at bounding box center [58, 200] width 56 height 11
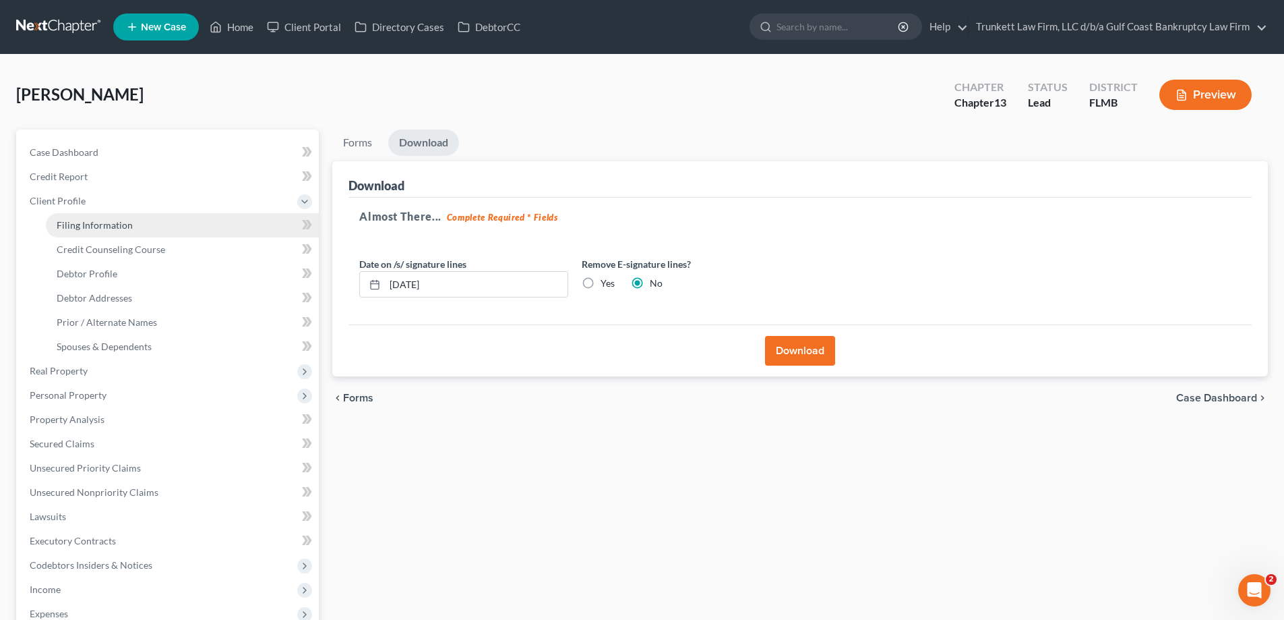
click at [123, 225] on span "Filing Information" at bounding box center [95, 224] width 76 height 11
select select "1"
select select "0"
select select "3"
select select "9"
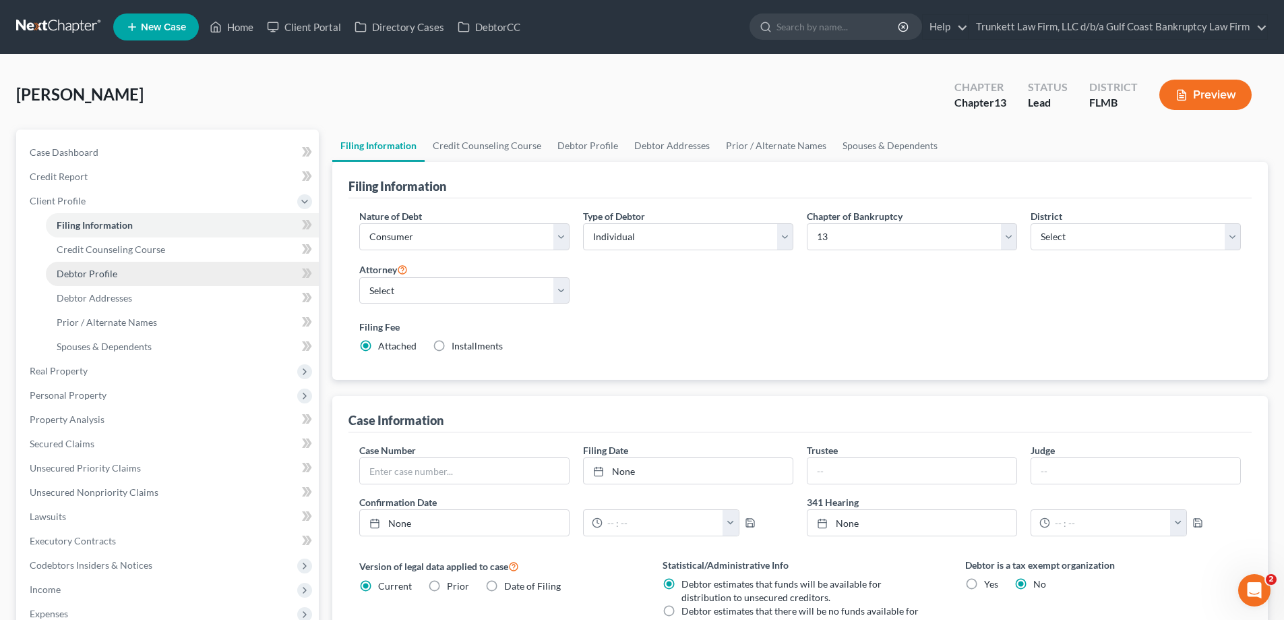
click at [112, 278] on span "Debtor Profile" at bounding box center [87, 273] width 61 height 11
select select "0"
